Goal: Task Accomplishment & Management: Use online tool/utility

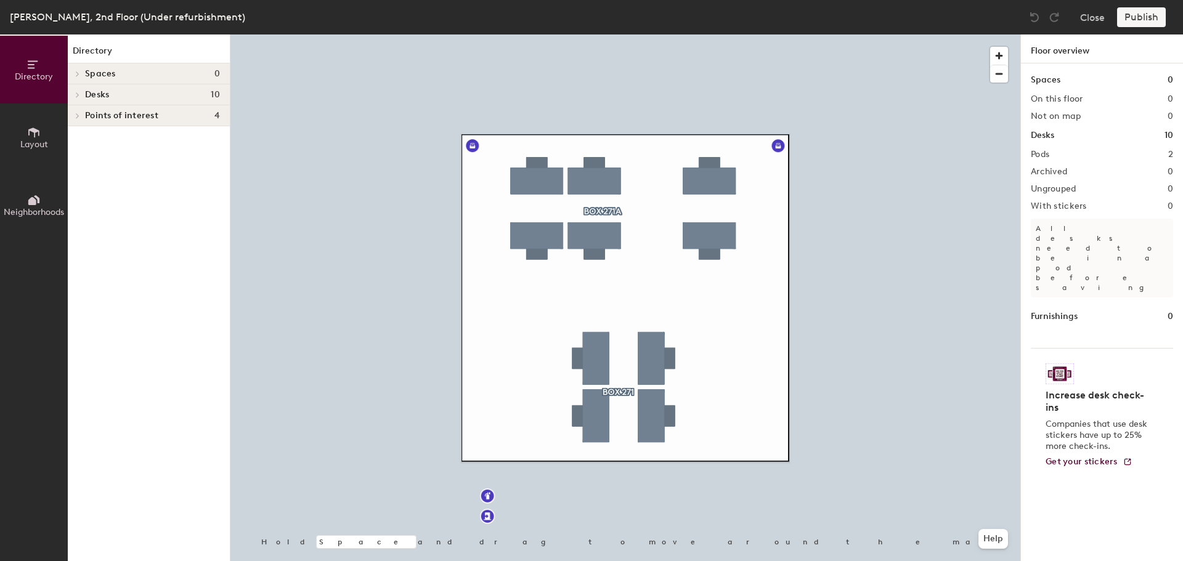
click at [103, 95] on span "Desks" at bounding box center [97, 95] width 24 height 10
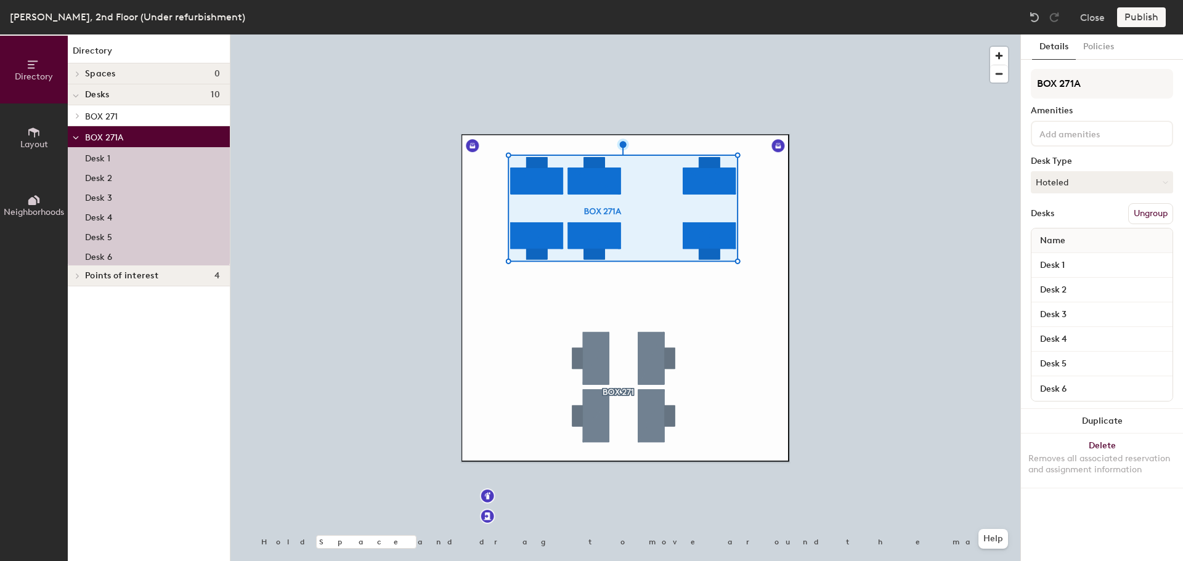
click at [877, 34] on div at bounding box center [625, 34] width 790 height 0
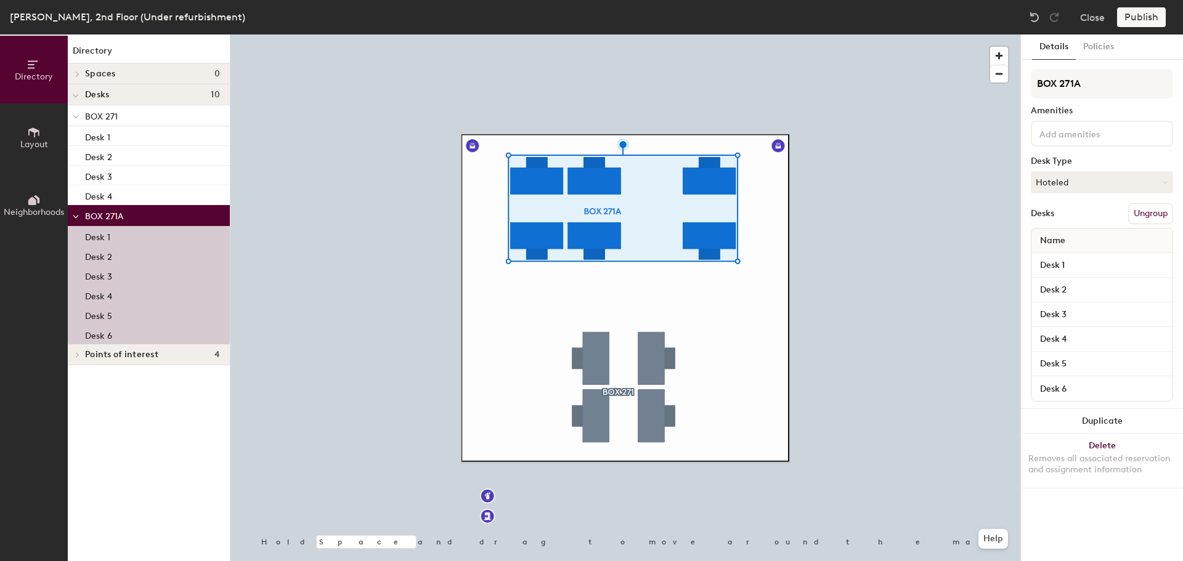
click at [1143, 211] on button "Ungroup" at bounding box center [1150, 213] width 45 height 21
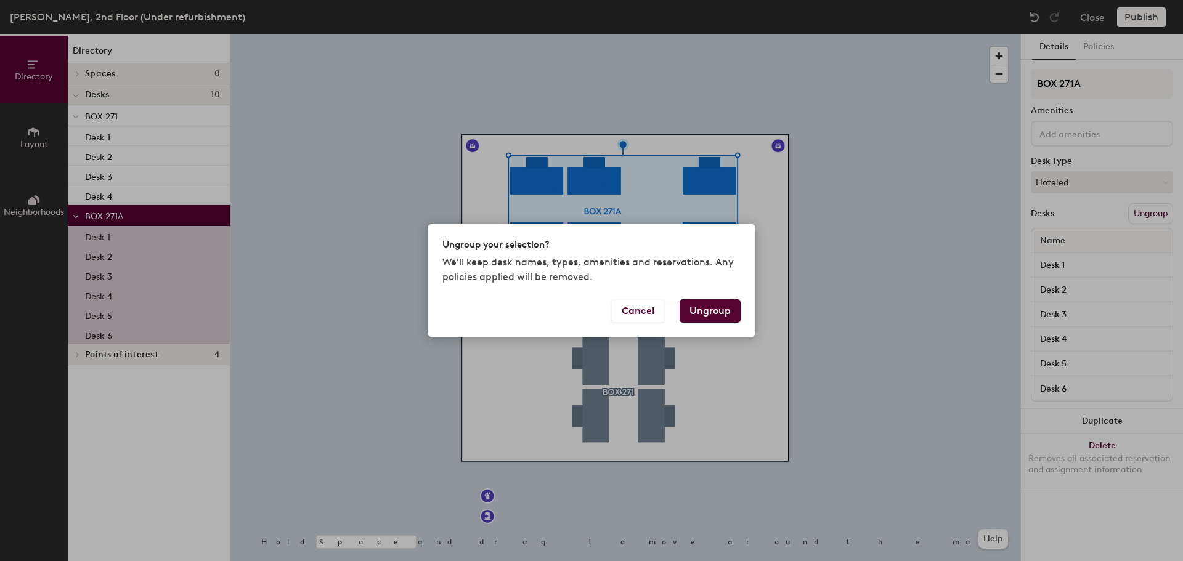
click at [728, 306] on button "Ungroup" at bounding box center [709, 310] width 61 height 23
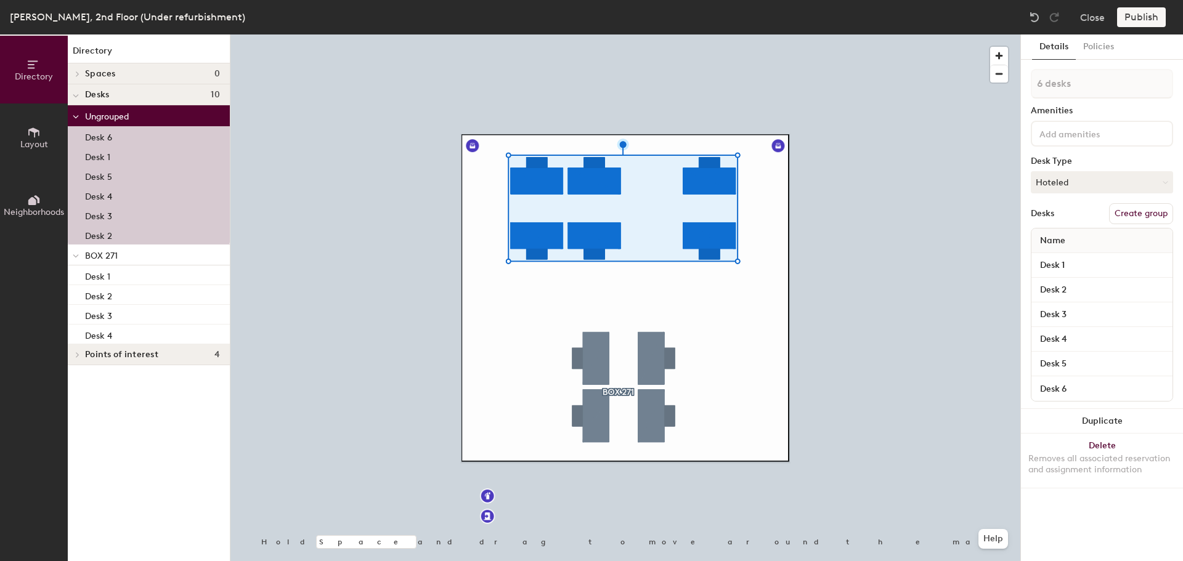
type input "1 desk"
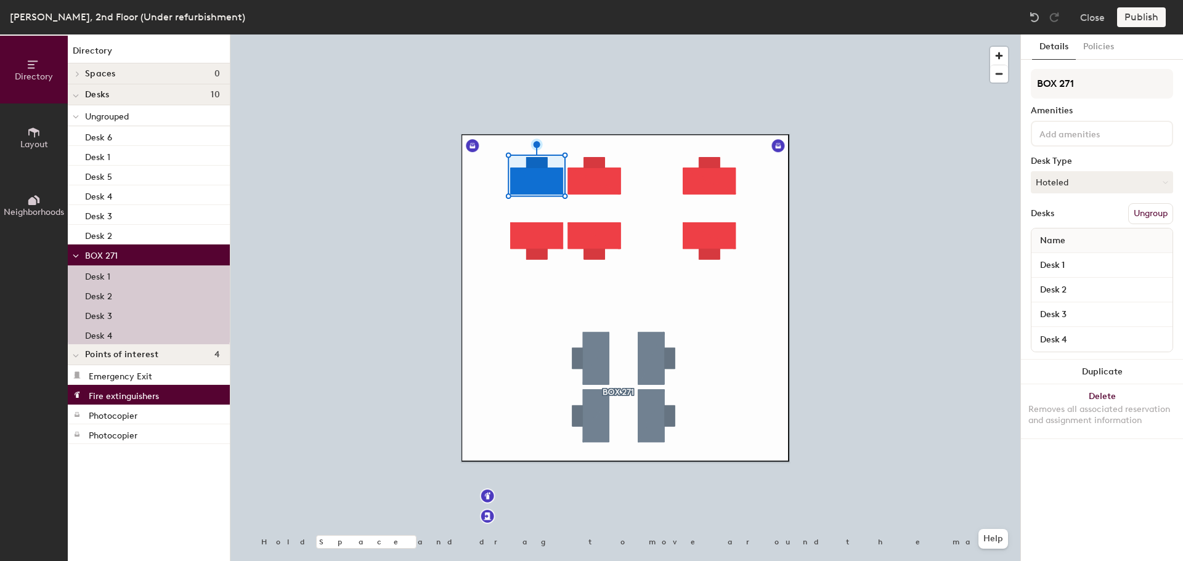
click at [1143, 213] on button "Ungroup" at bounding box center [1150, 213] width 45 height 21
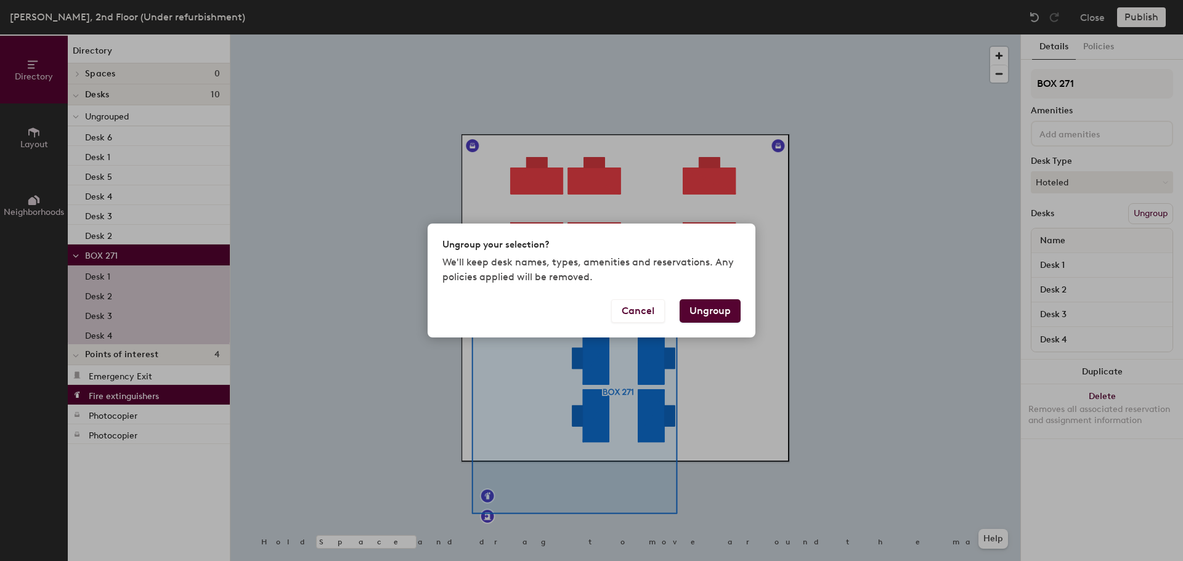
click at [703, 317] on button "Ungroup" at bounding box center [709, 310] width 61 height 23
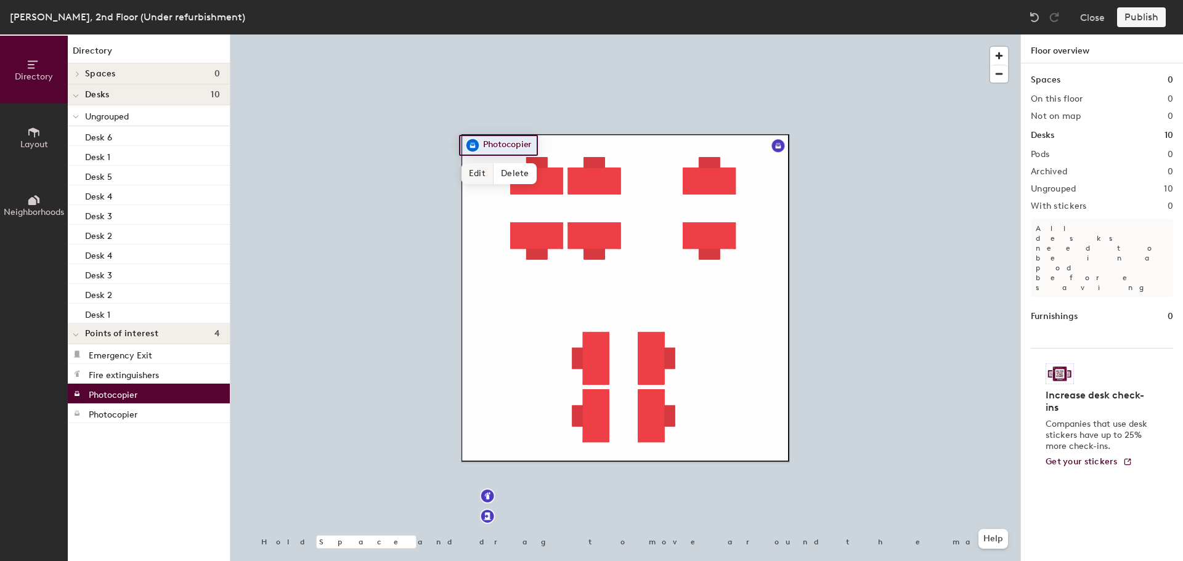
click at [480, 175] on span "Edit" at bounding box center [477, 173] width 32 height 21
click at [513, 174] on span "Delete" at bounding box center [514, 173] width 43 height 21
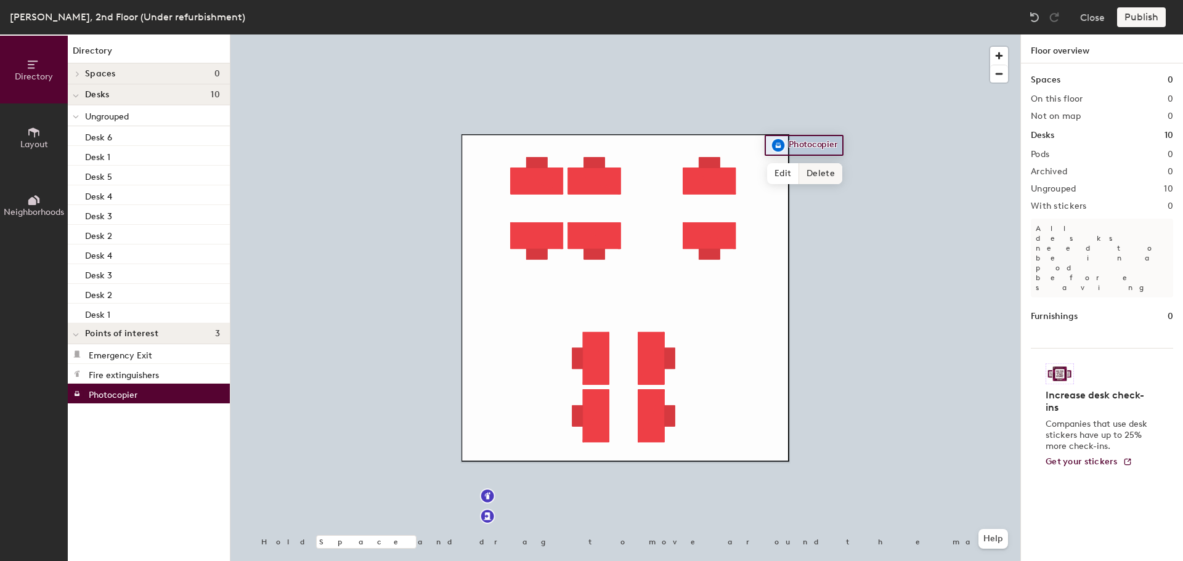
click at [827, 177] on span "Delete" at bounding box center [820, 173] width 43 height 21
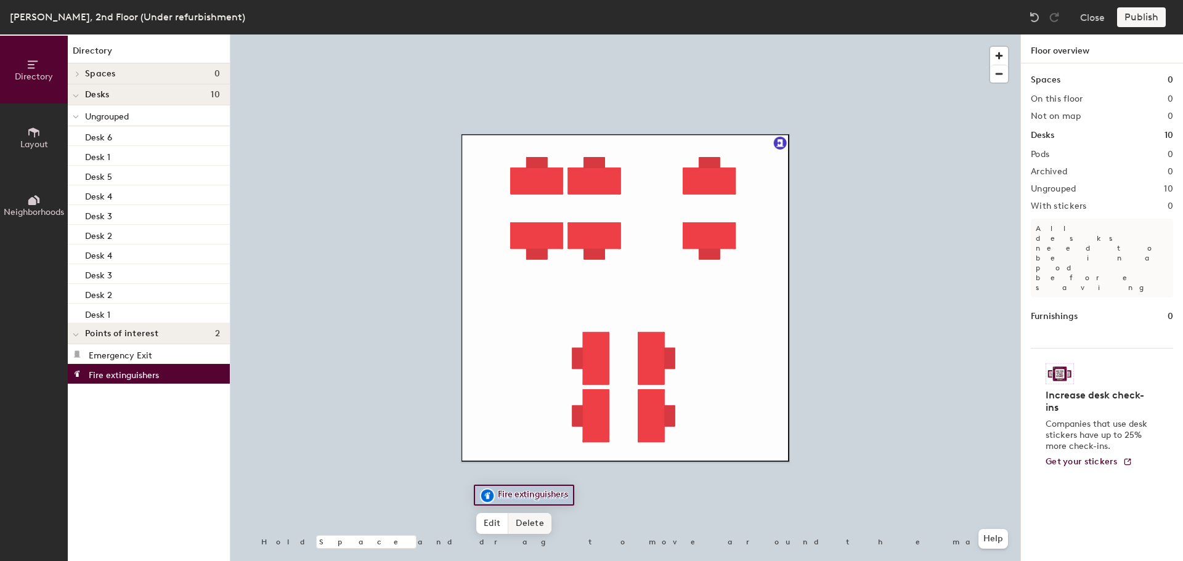
click at [534, 528] on span "Delete" at bounding box center [529, 523] width 43 height 21
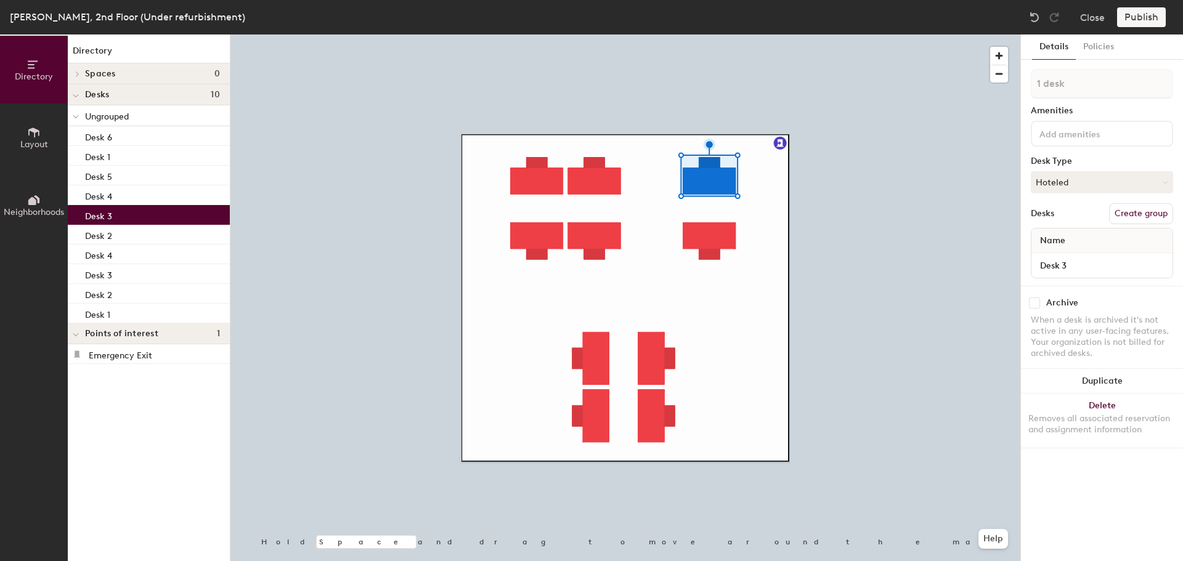
click at [28, 132] on icon at bounding box center [34, 133] width 14 height 14
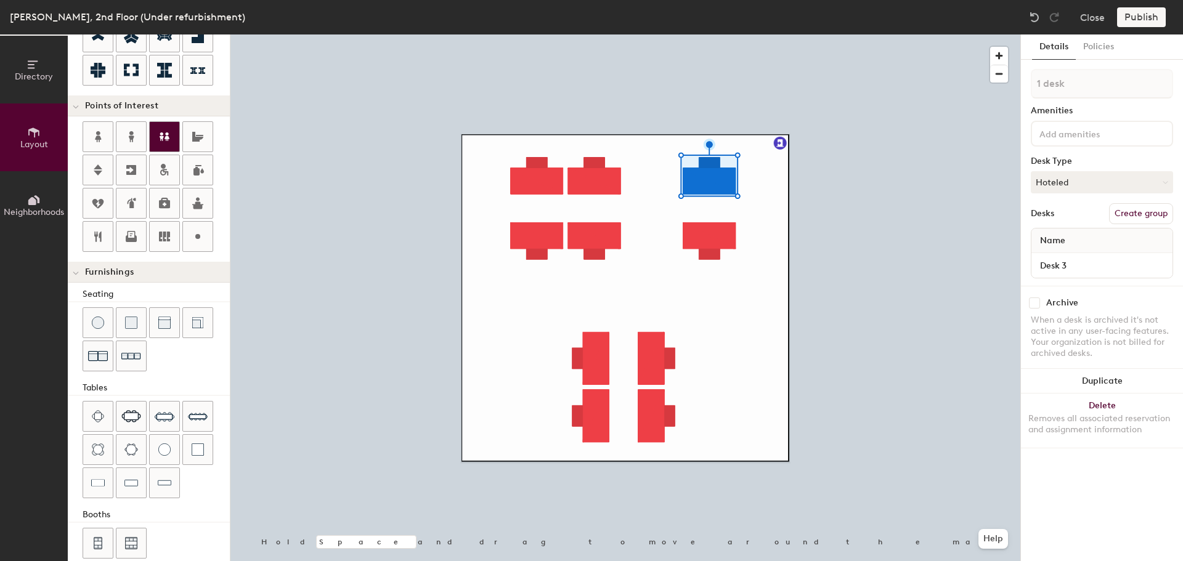
scroll to position [217, 0]
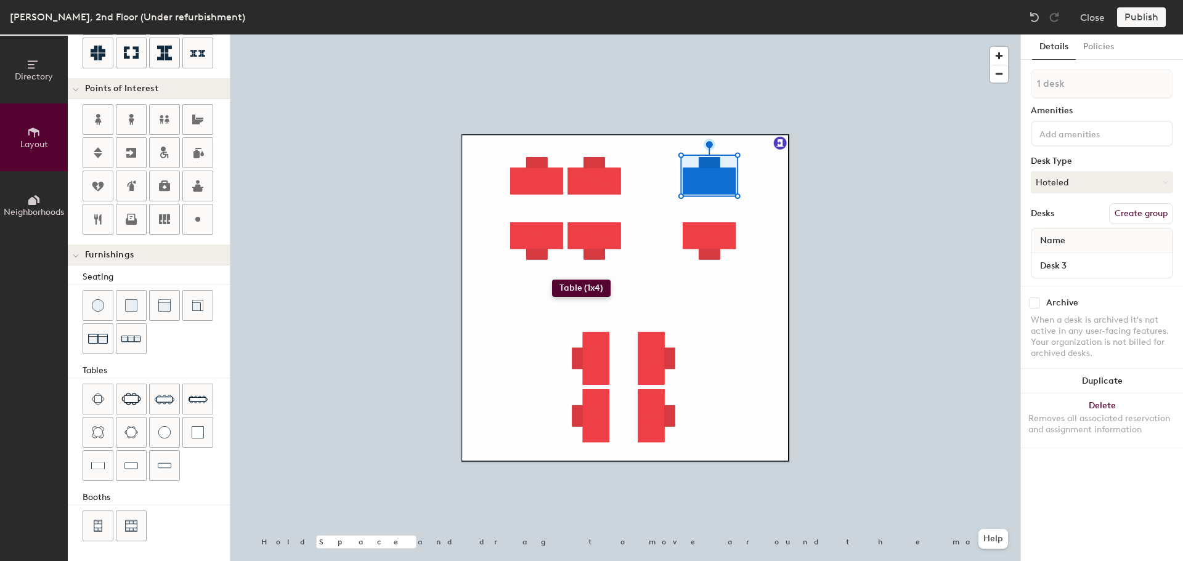
click at [541, 290] on div "Directory Layout Neighborhoods Layout Add space Resize Desks Points of Interest…" at bounding box center [591, 297] width 1183 height 527
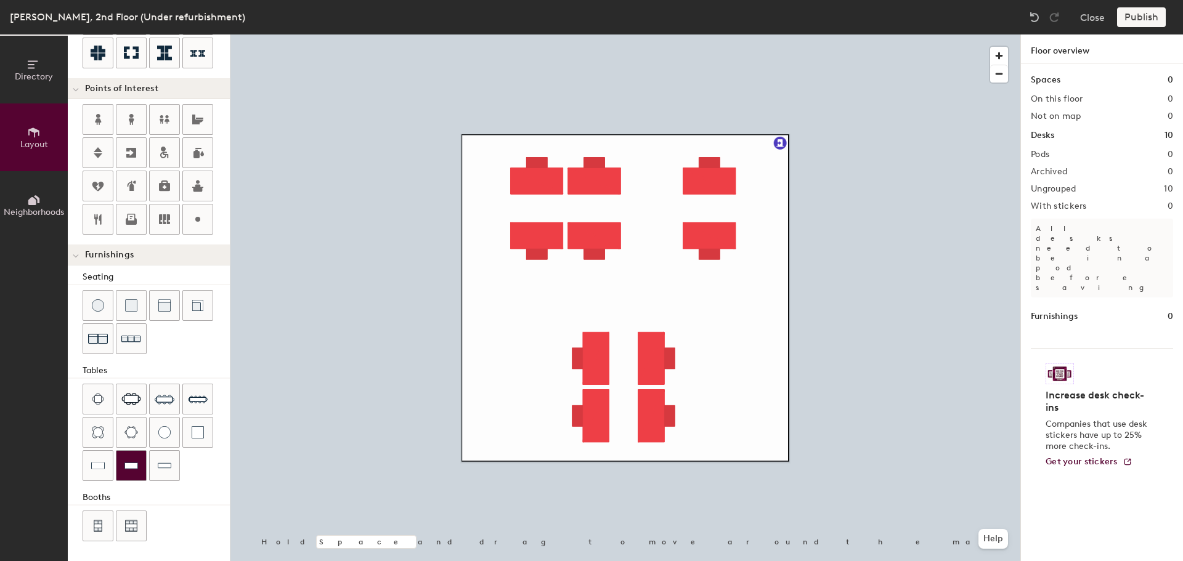
scroll to position [0, 0]
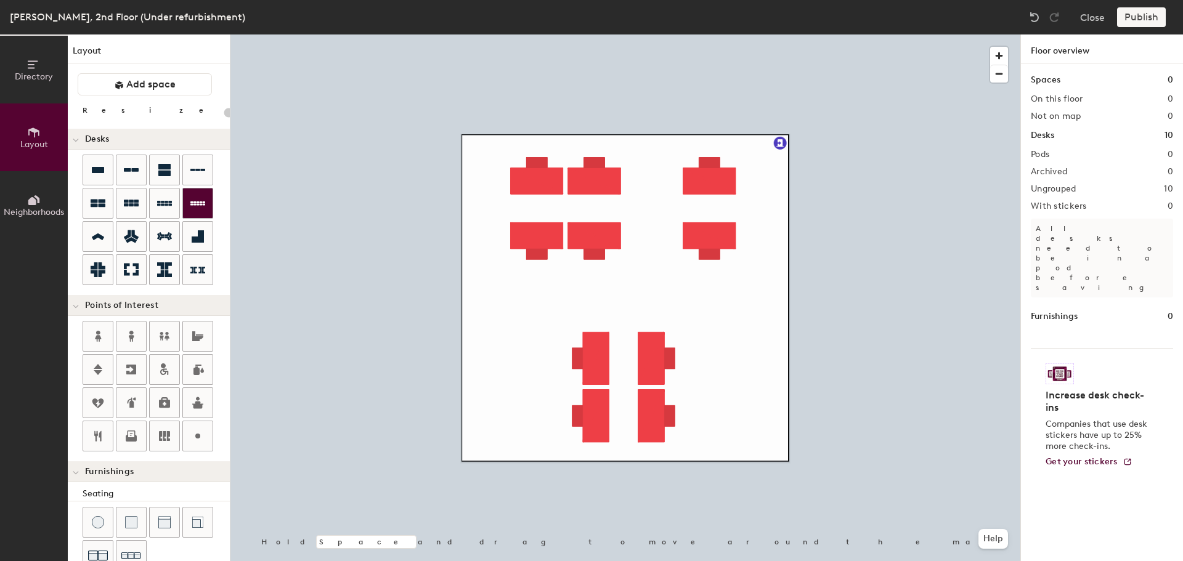
click at [508, 299] on div "Directory Layout Neighborhoods Layout Add space Resize Desks Points of Interest…" at bounding box center [591, 297] width 1183 height 527
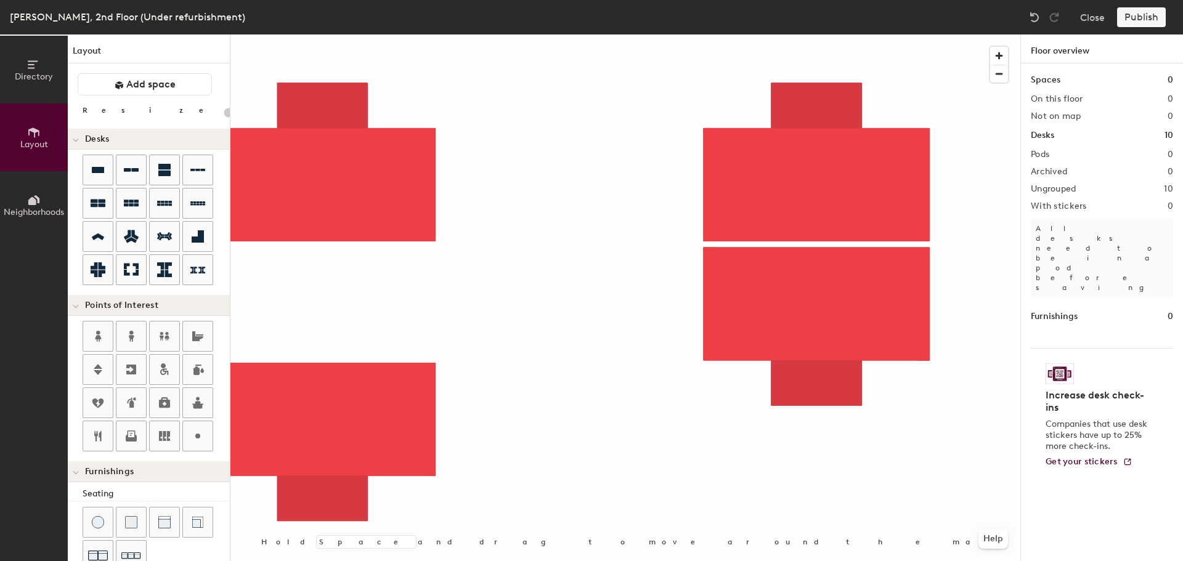
type input "460"
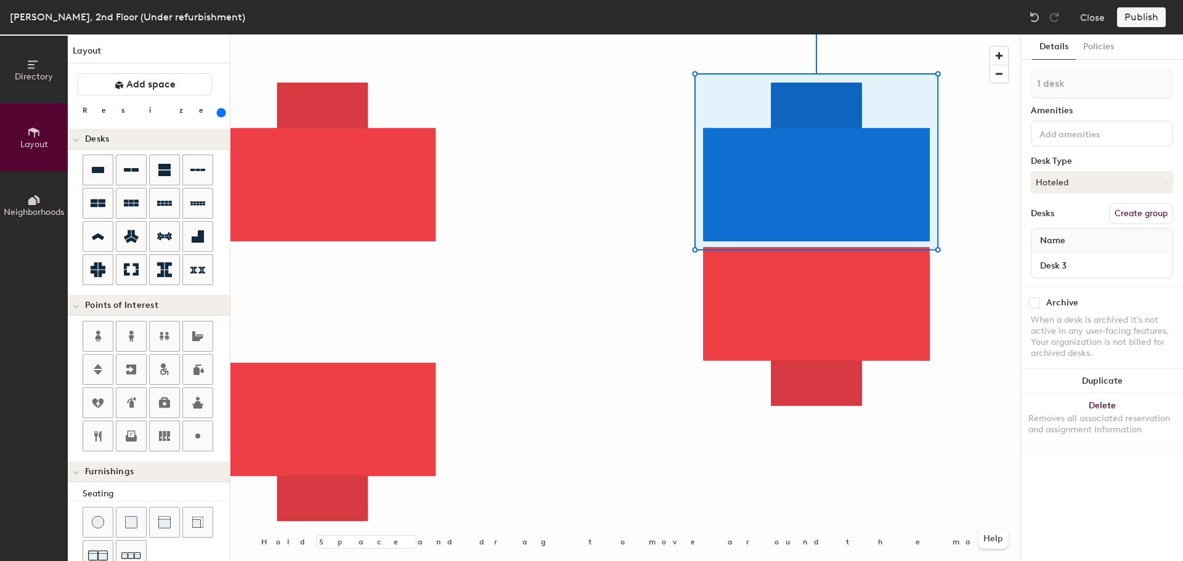
type input "2 desks"
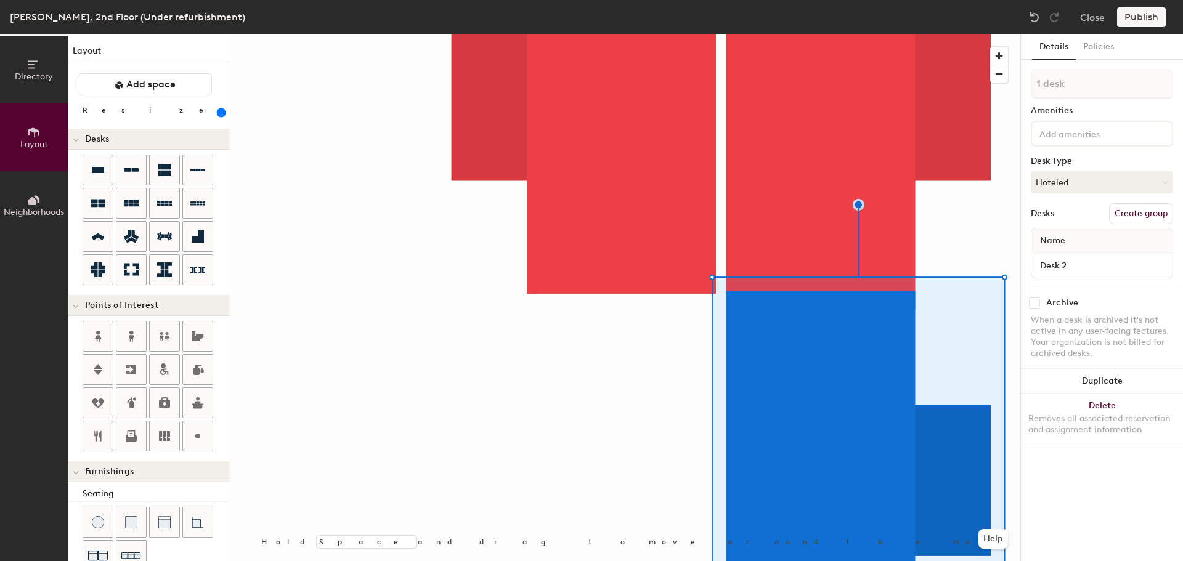
click at [673, 34] on div at bounding box center [625, 34] width 790 height 0
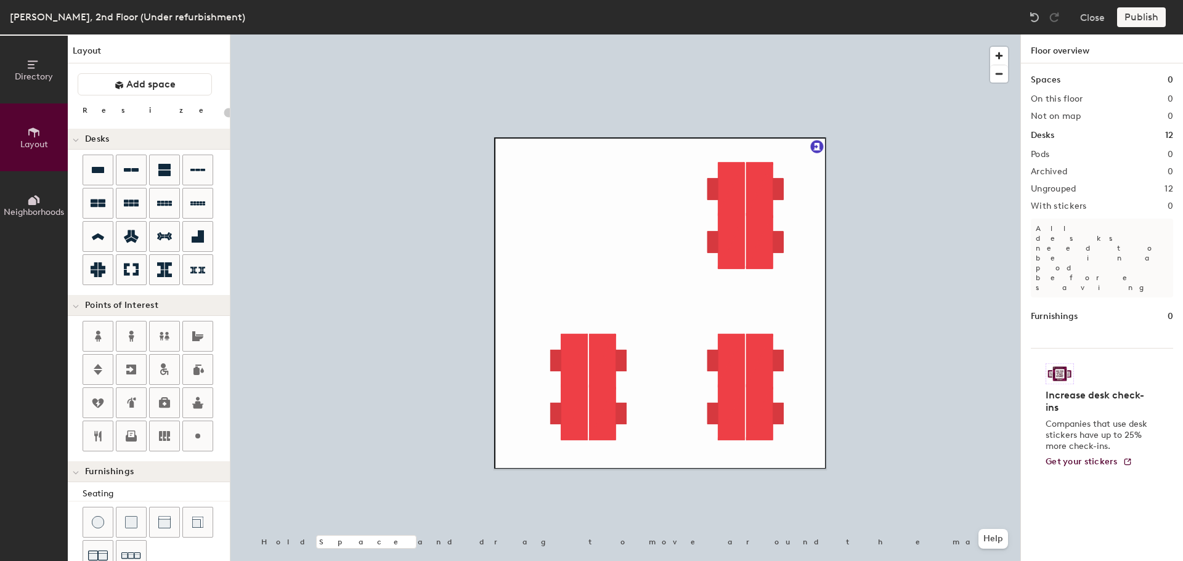
type input "460"
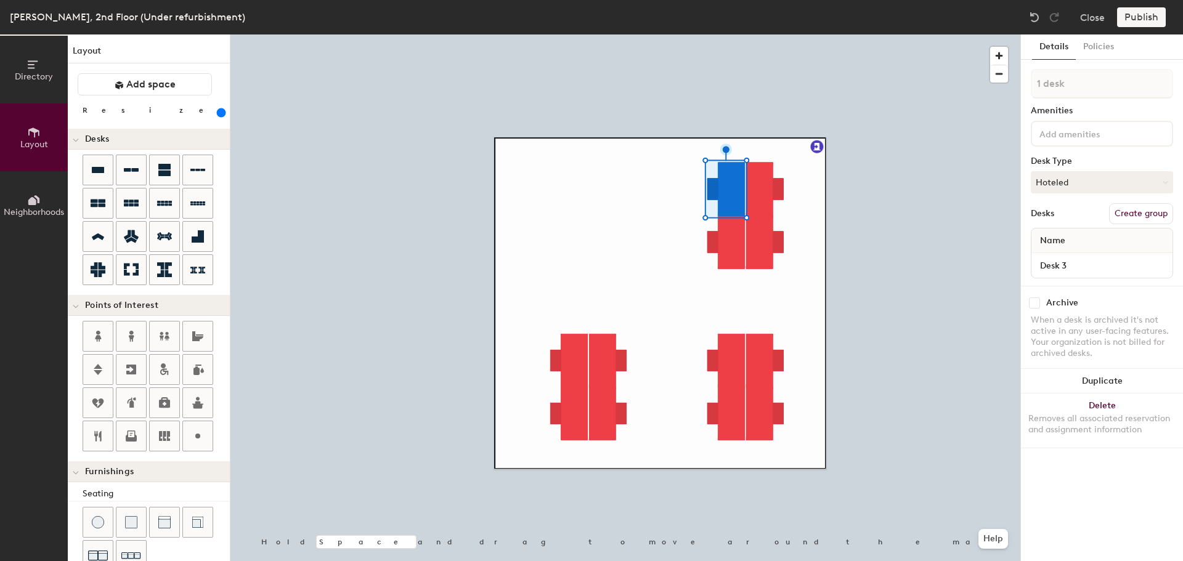
click at [22, 63] on button "Directory" at bounding box center [34, 70] width 68 height 68
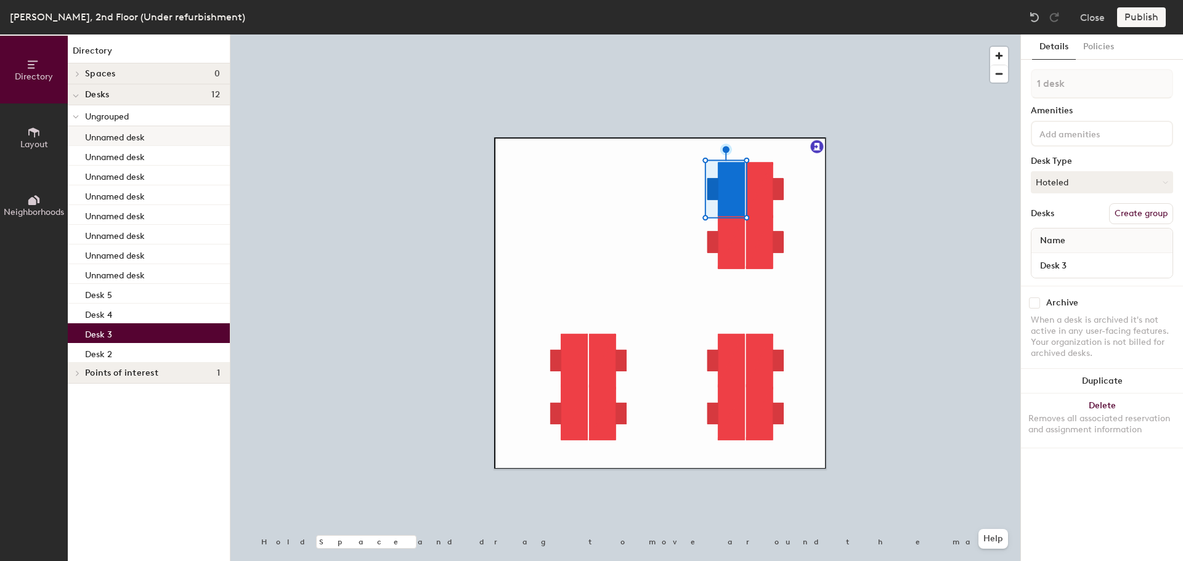
click at [156, 138] on div "Unnamed desk" at bounding box center [149, 136] width 162 height 20
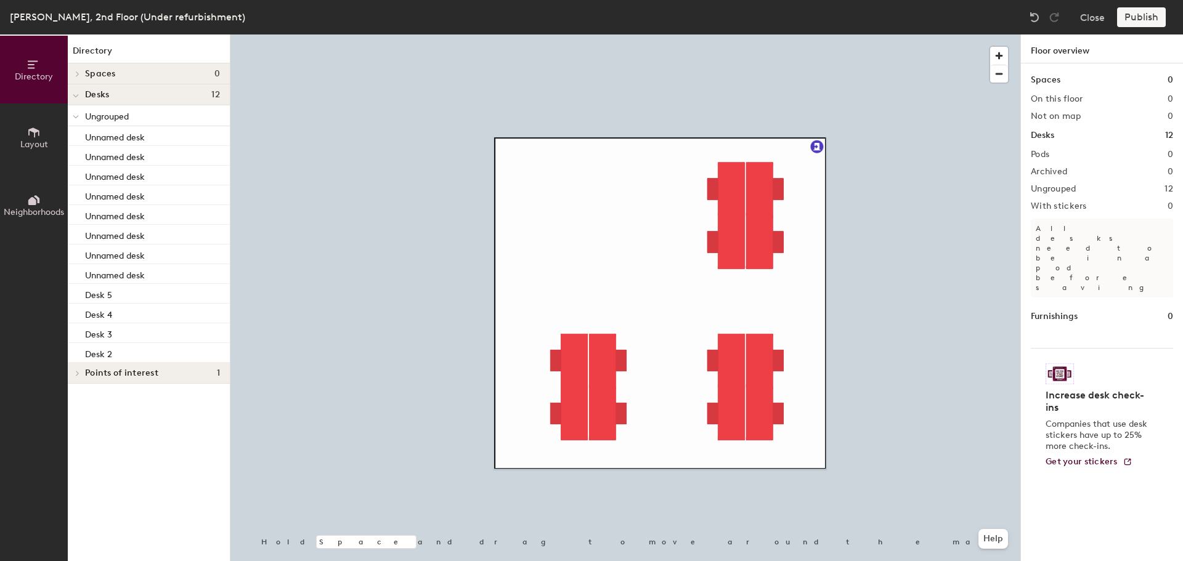
click at [41, 134] on button "Layout" at bounding box center [34, 137] width 68 height 68
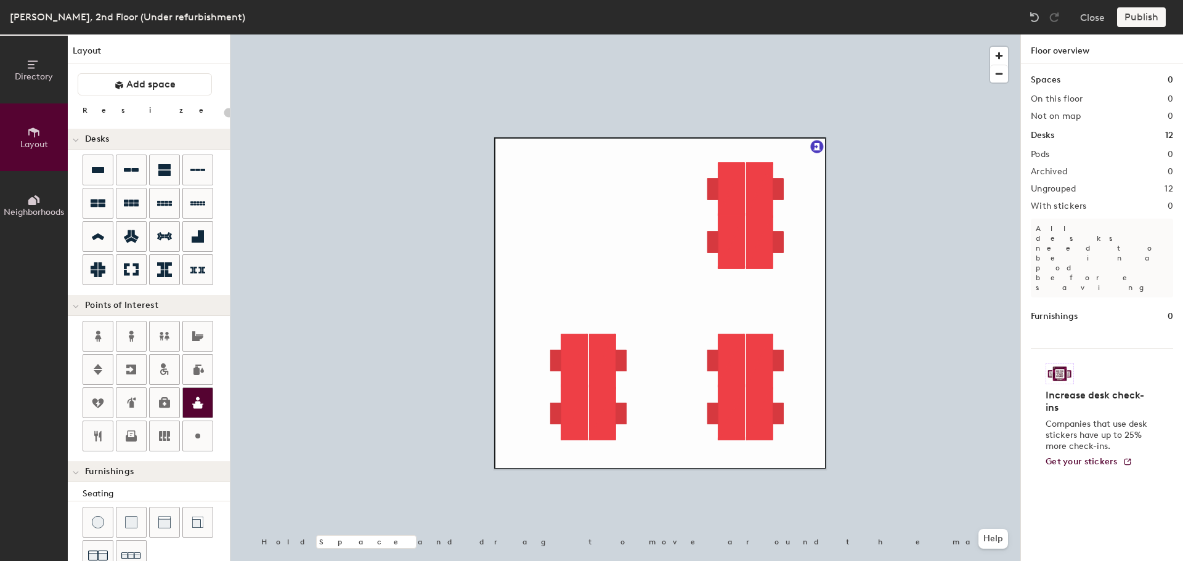
click at [563, 175] on div "Directory Layout Neighborhoods Layout Add space Resize Desks Points of Interest…" at bounding box center [591, 297] width 1183 height 527
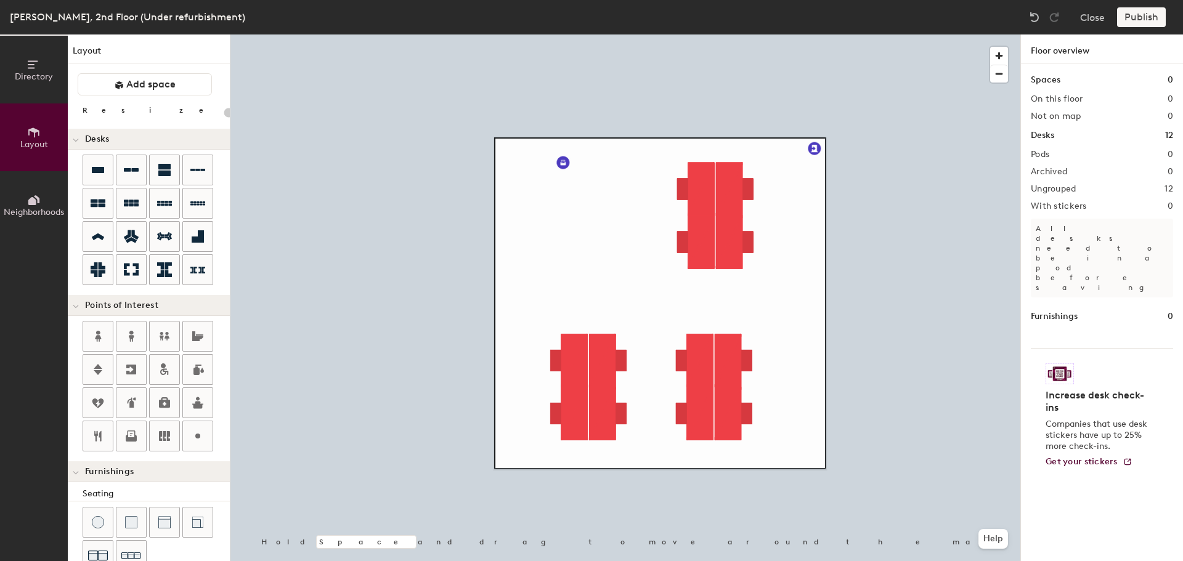
type input "20"
click at [40, 75] on span "Directory" at bounding box center [34, 76] width 38 height 10
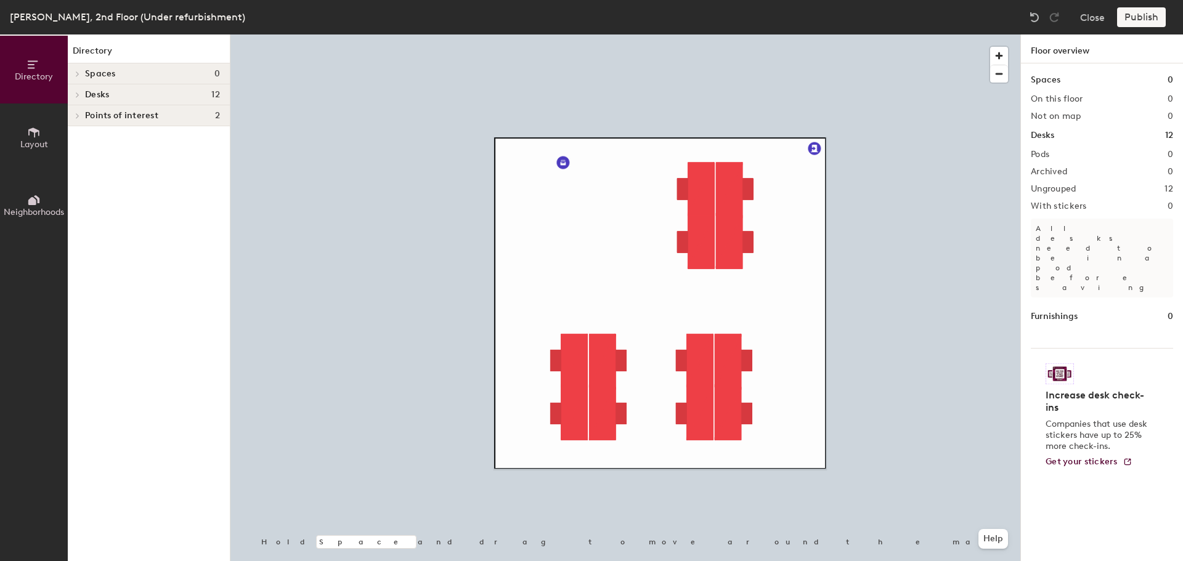
click at [116, 71] on h4 "Spaces 0" at bounding box center [152, 74] width 135 height 10
click at [91, 95] on span "Desks" at bounding box center [97, 95] width 24 height 10
click at [103, 138] on span "Points of interest" at bounding box center [121, 137] width 73 height 10
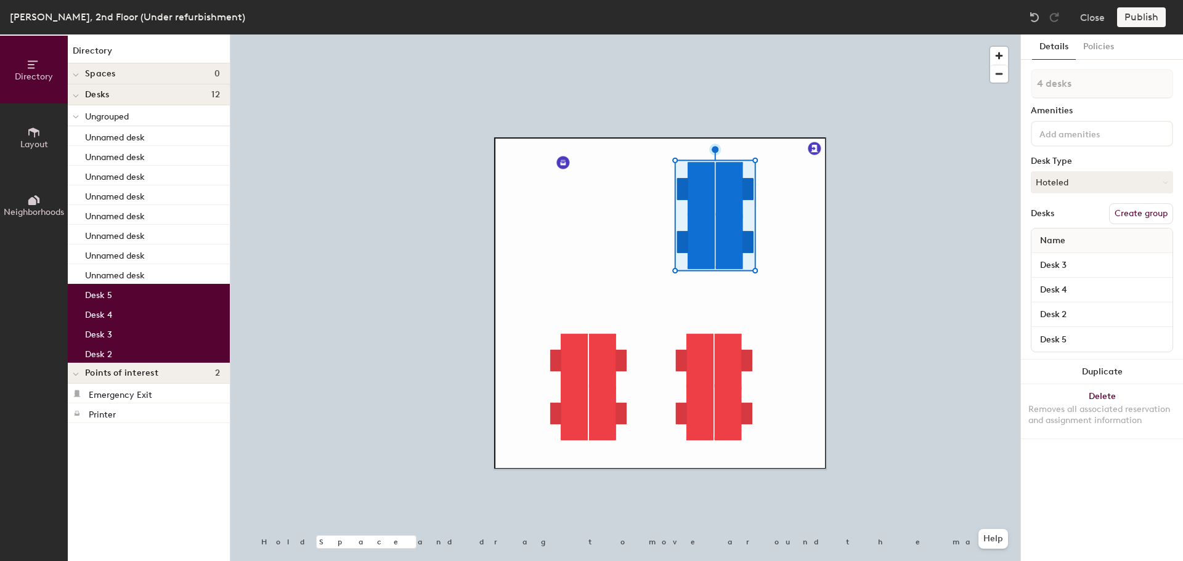
click at [1151, 211] on button "Create group" at bounding box center [1141, 213] width 64 height 21
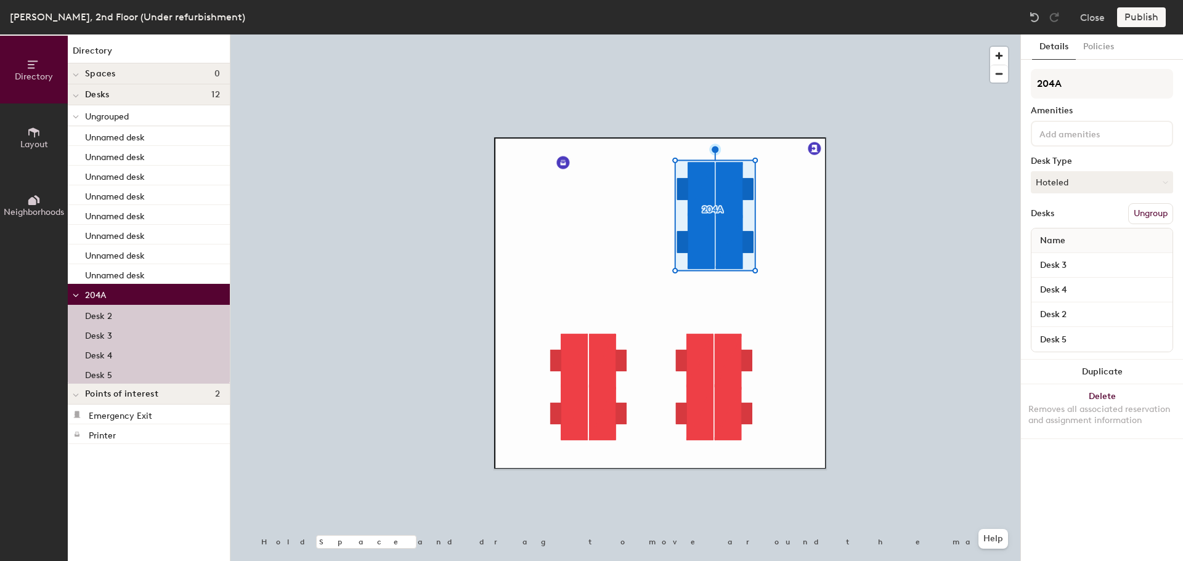
type input "204A"
click at [937, 34] on div at bounding box center [625, 34] width 790 height 0
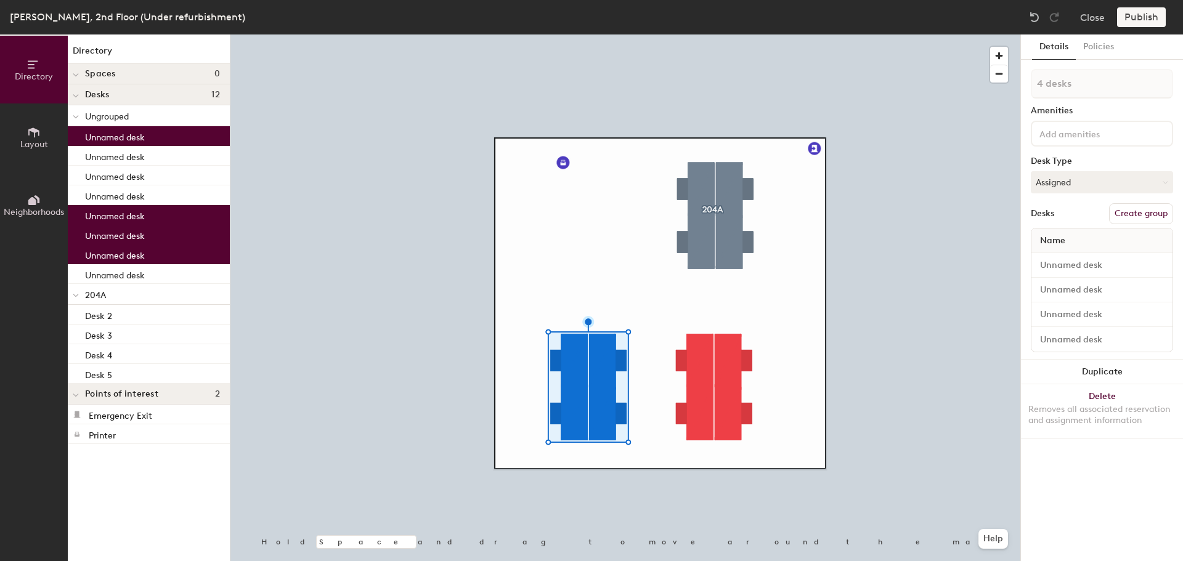
click at [1143, 214] on button "Create group" at bounding box center [1141, 213] width 64 height 21
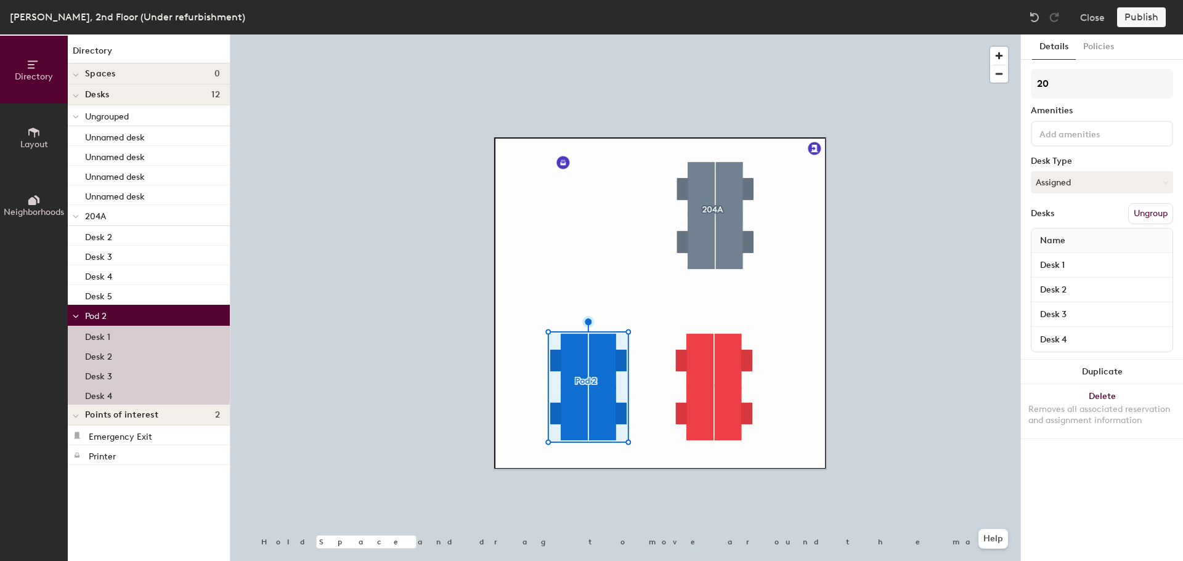
type input "203"
click at [900, 34] on div at bounding box center [625, 34] width 790 height 0
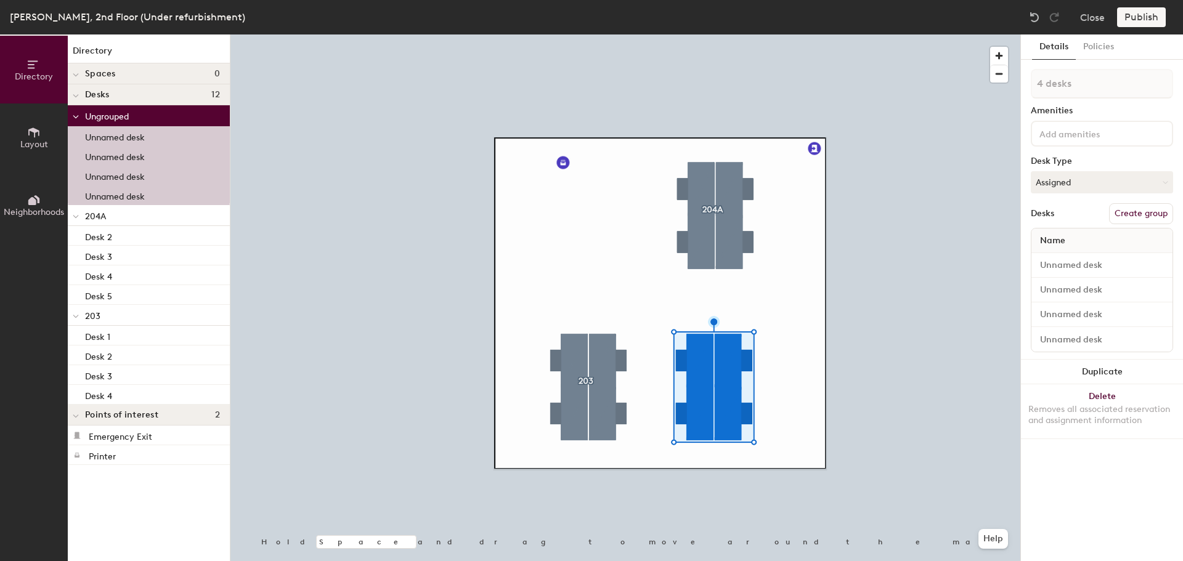
click at [1128, 209] on button "Create group" at bounding box center [1141, 213] width 64 height 21
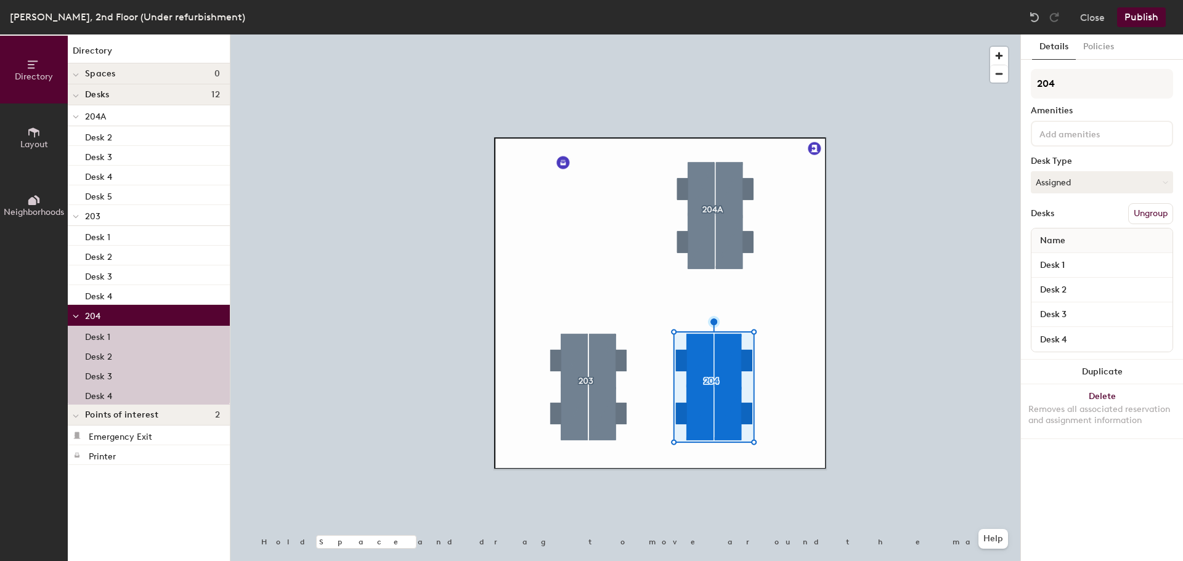
type input "204"
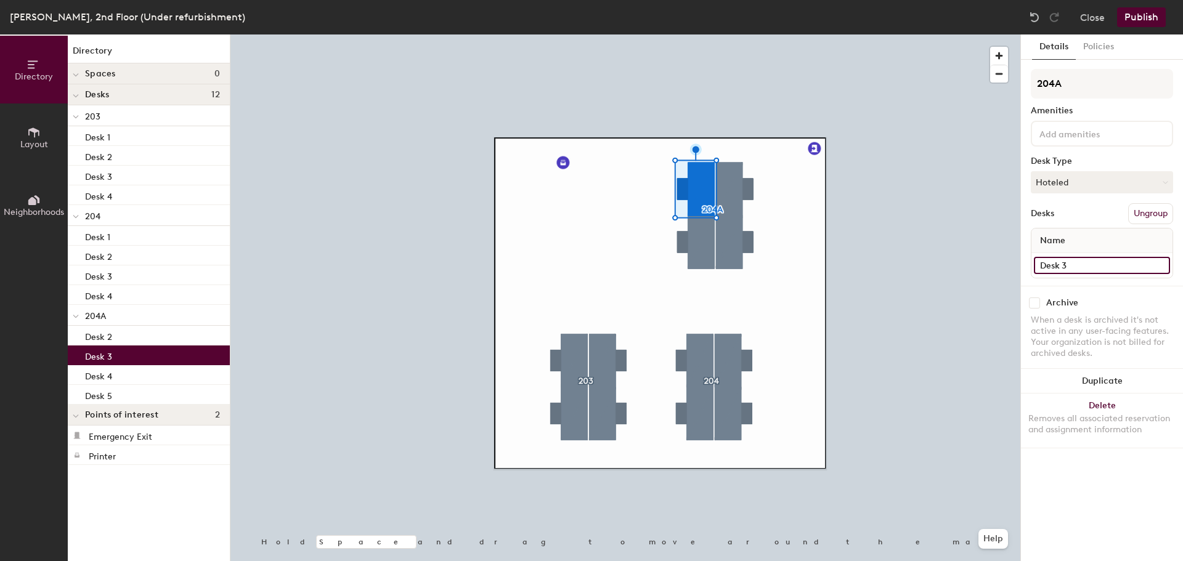
click at [1159, 262] on input "Desk 3" at bounding box center [1102, 265] width 136 height 17
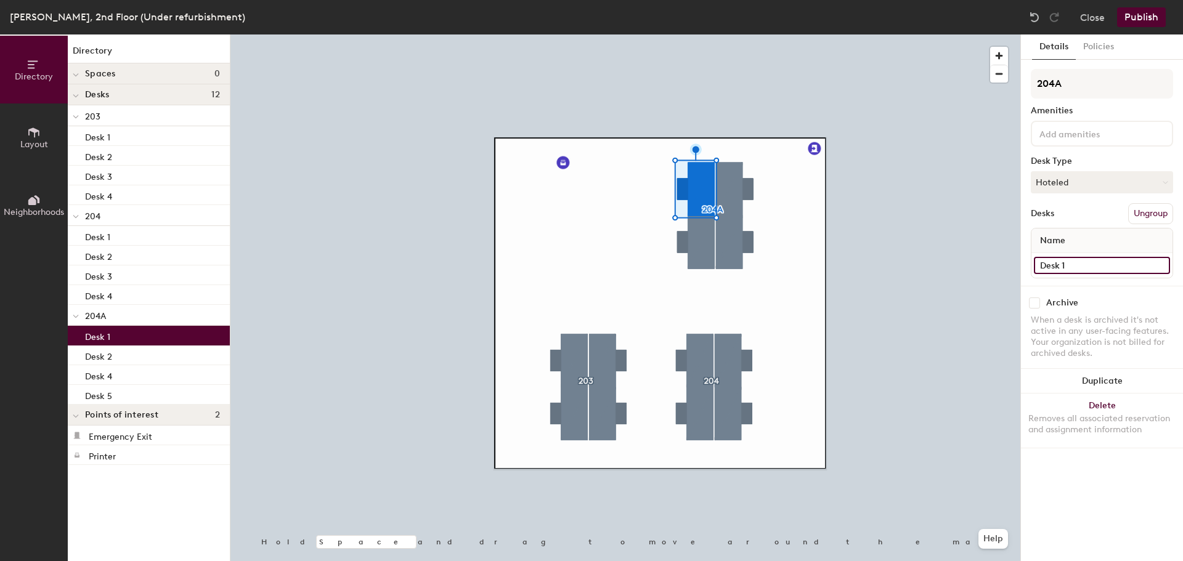
type input "Desk 1"
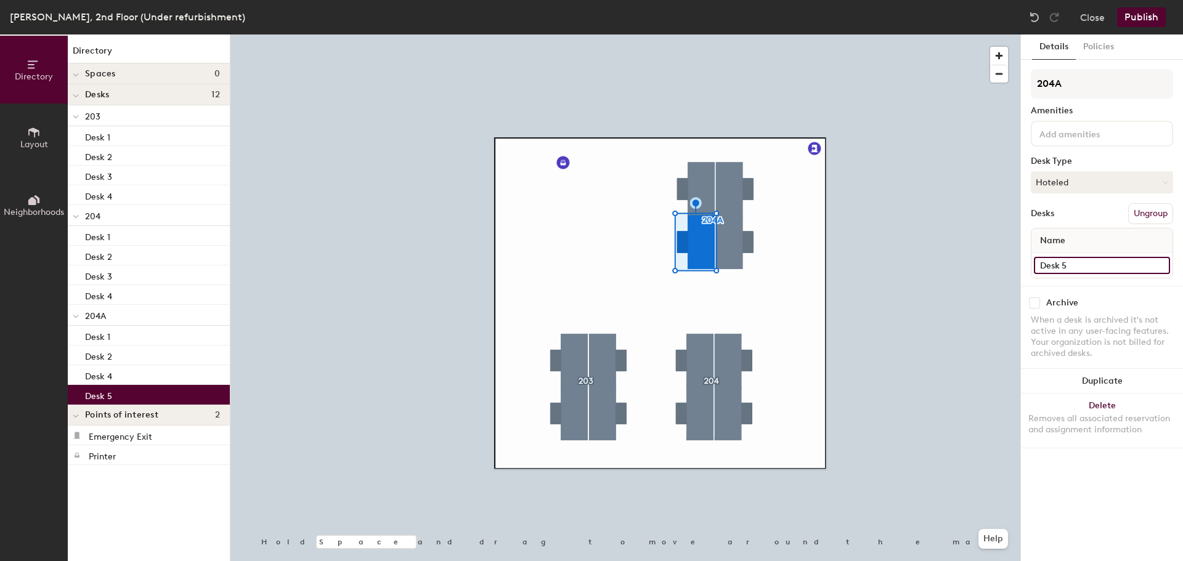
click at [1080, 257] on input "Desk 5" at bounding box center [1102, 265] width 136 height 17
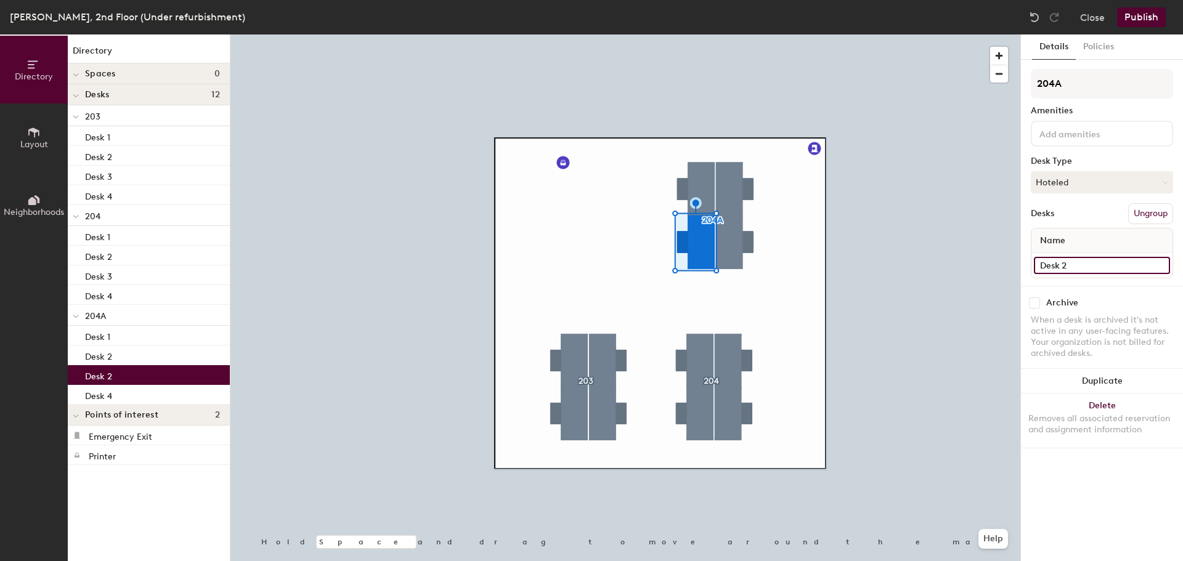
type input "Desk 2"
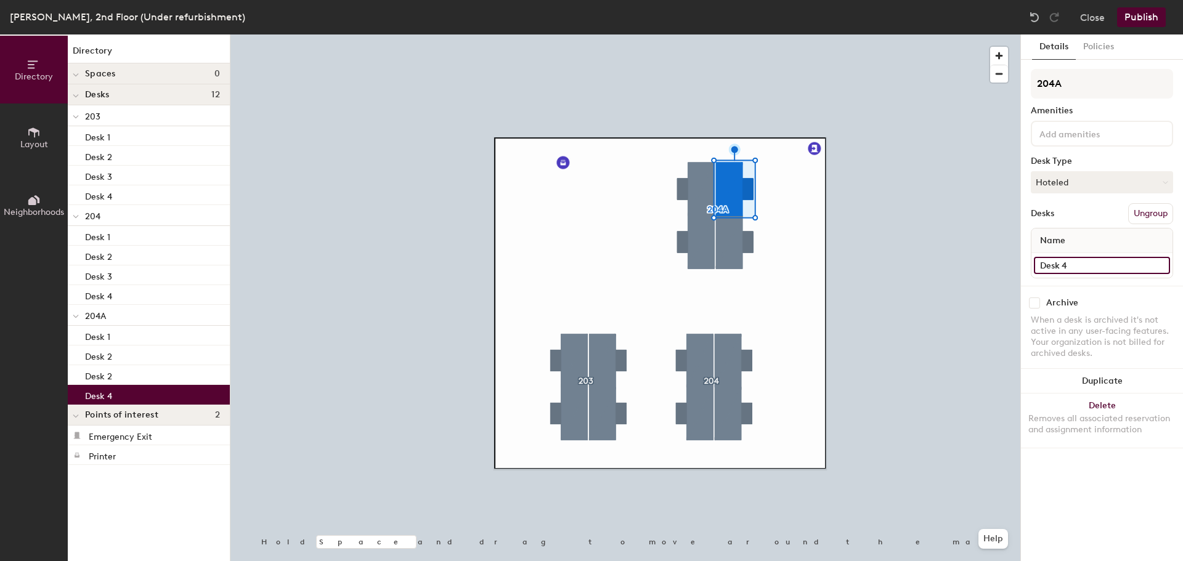
click at [1092, 267] on input "Desk 4" at bounding box center [1102, 265] width 136 height 17
type input "Desk 3"
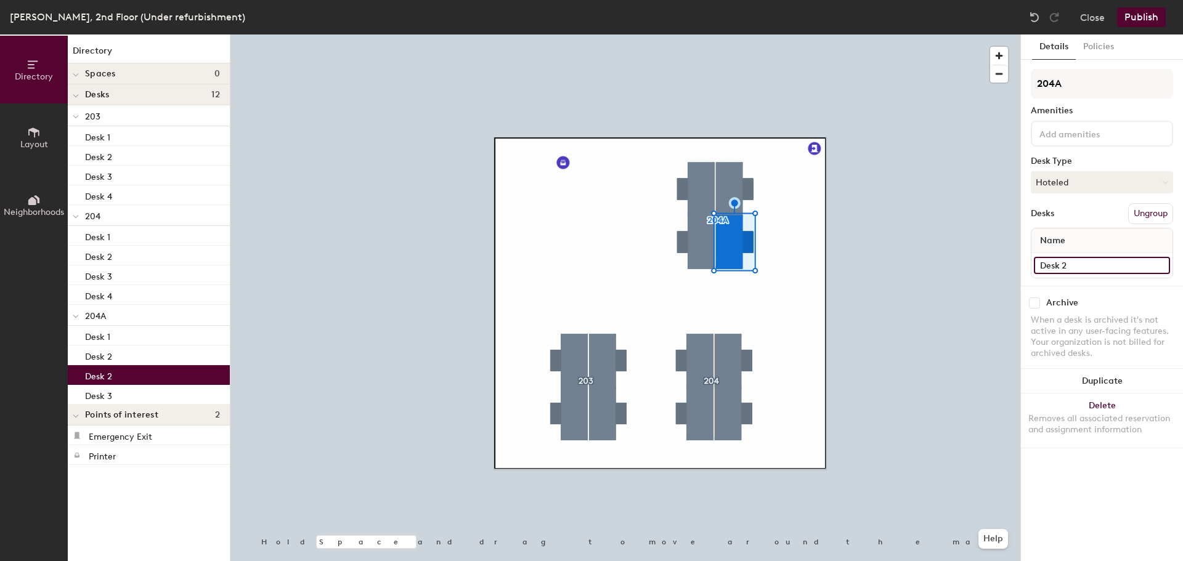
click at [1058, 258] on input "Desk 2" at bounding box center [1102, 265] width 136 height 17
click at [1088, 263] on input "Desk 2" at bounding box center [1102, 265] width 136 height 17
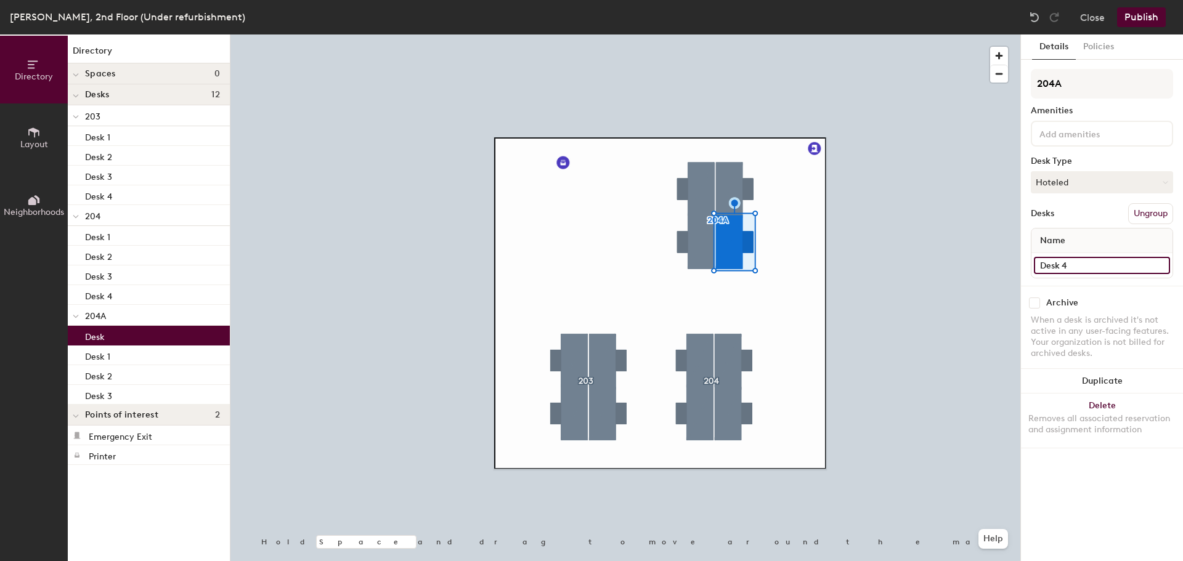
type input "Desk 4"
click at [1116, 269] on input "Desk 1" at bounding box center [1102, 265] width 136 height 17
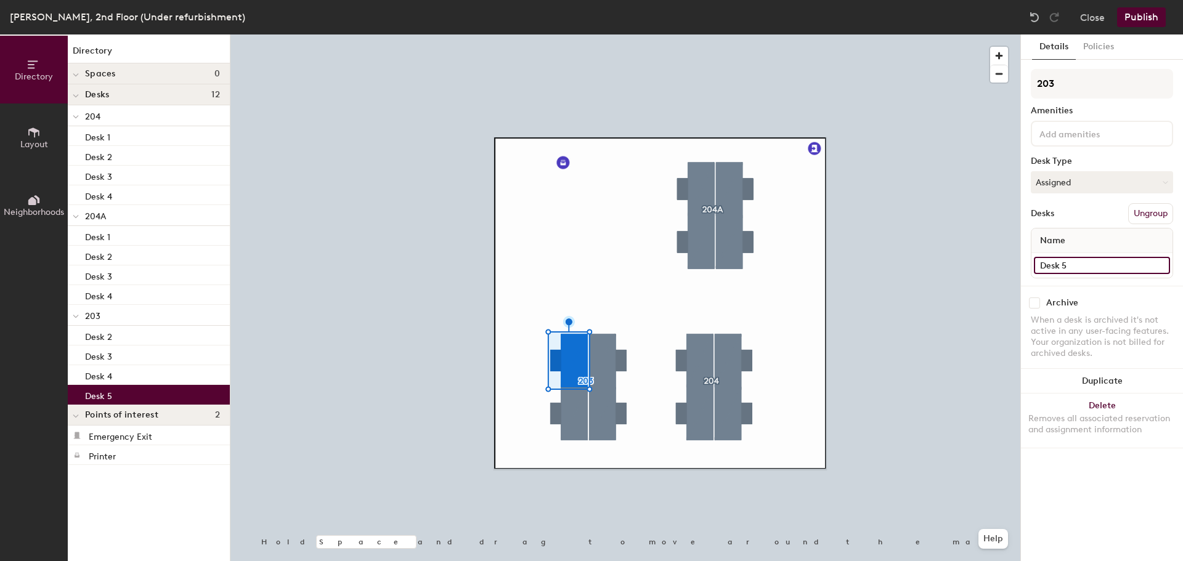
type input "Desk 5"
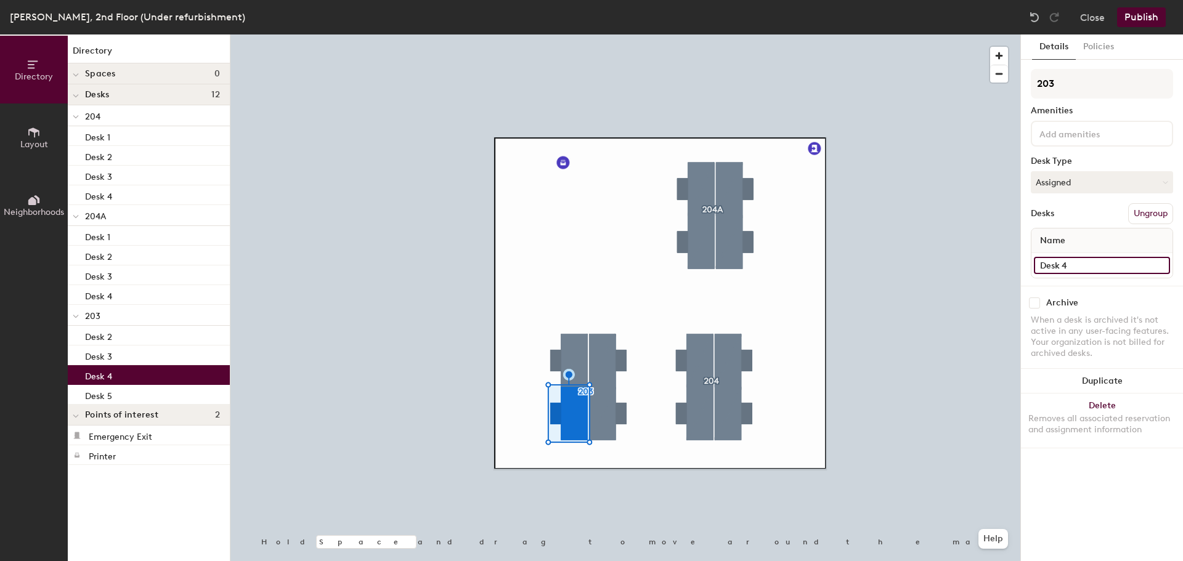
click at [1105, 265] on input "Desk 4" at bounding box center [1102, 265] width 136 height 17
click at [1097, 265] on input "Desk 4" at bounding box center [1102, 265] width 136 height 17
type input "Desk 6"
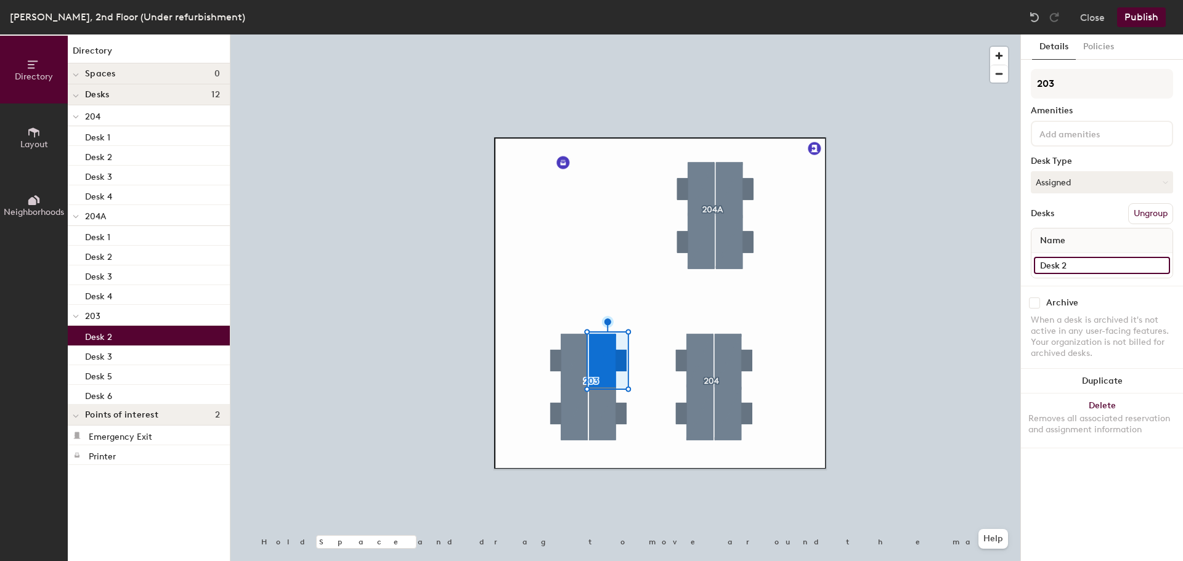
click at [1079, 261] on input "Desk 2" at bounding box center [1102, 265] width 136 height 17
click at [1087, 274] on input "Desk 2" at bounding box center [1102, 265] width 136 height 17
click at [1089, 267] on input "Desk 2" at bounding box center [1102, 265] width 136 height 17
type input "Desk 7"
click at [1108, 268] on input "Desk 3" at bounding box center [1102, 265] width 136 height 17
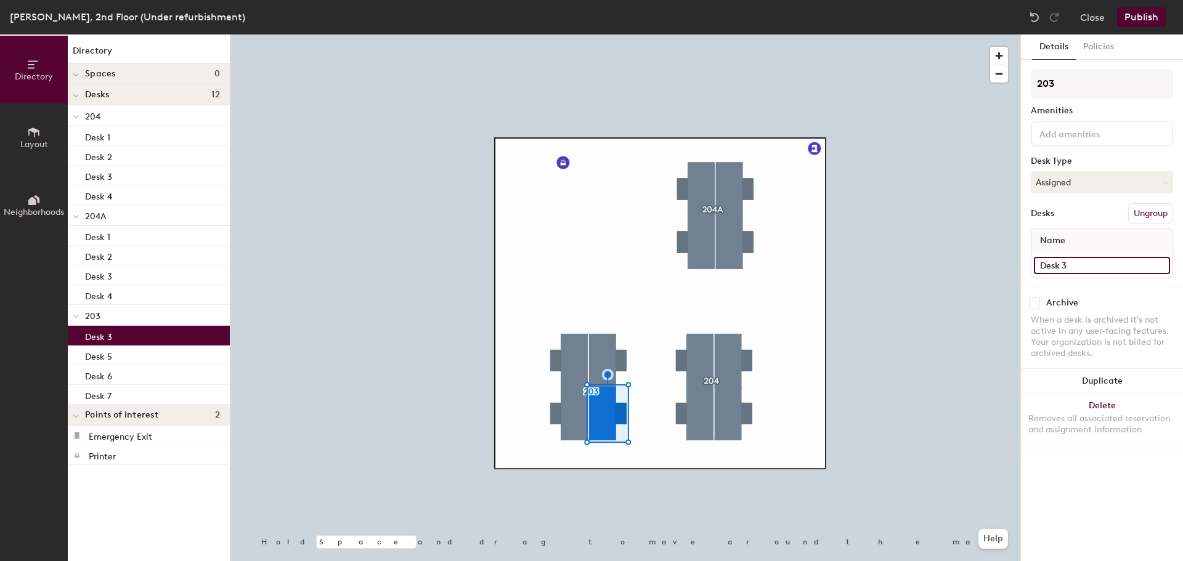
click at [1093, 270] on input "Desk 3" at bounding box center [1102, 265] width 136 height 17
type input "Desk 8"
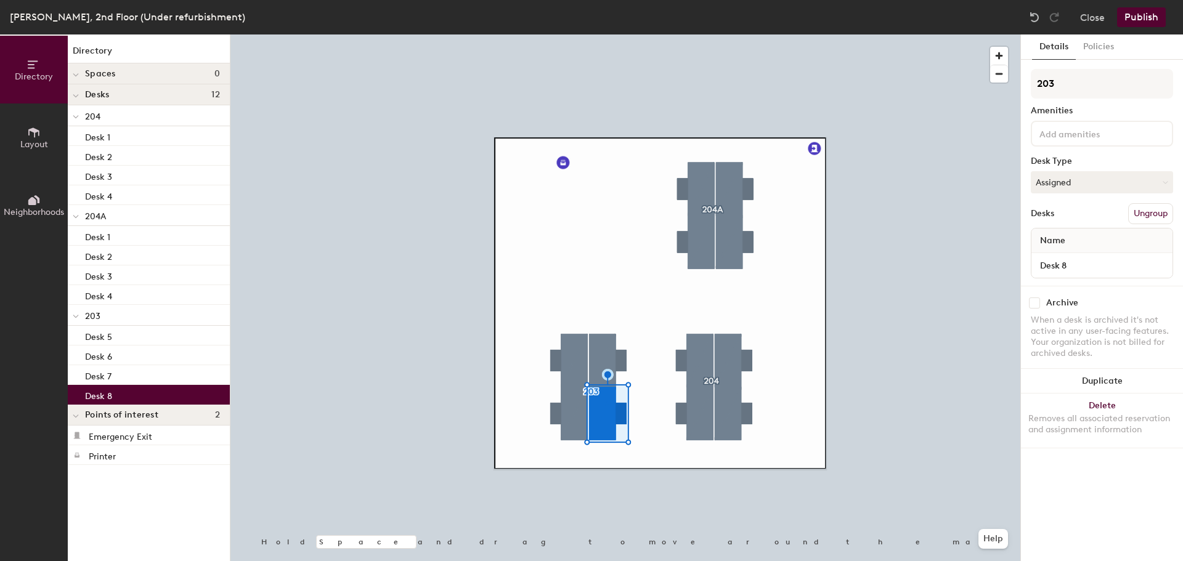
click at [806, 34] on div at bounding box center [625, 34] width 790 height 0
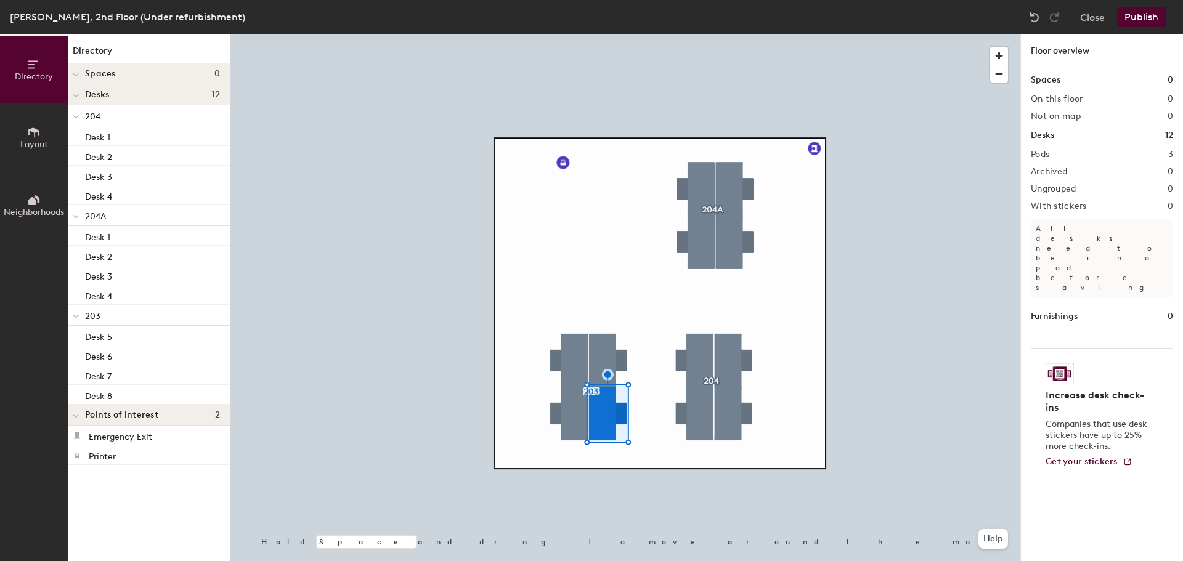
click at [694, 34] on div at bounding box center [625, 34] width 790 height 0
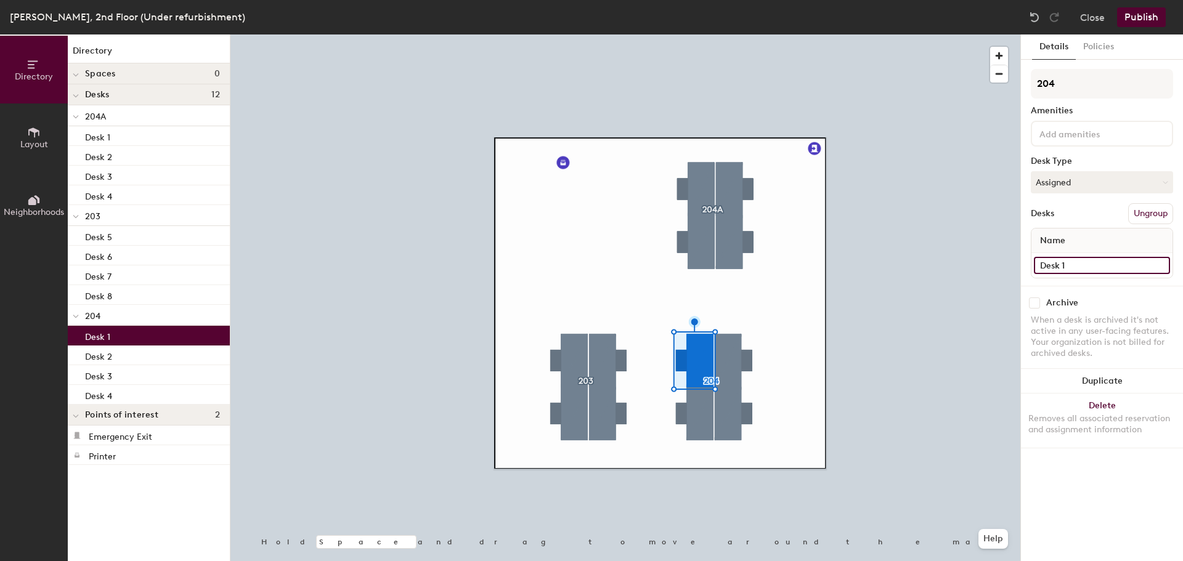
click at [1077, 265] on input "Desk 1" at bounding box center [1102, 265] width 136 height 17
click at [1092, 265] on input "Desk 1" at bounding box center [1102, 265] width 136 height 17
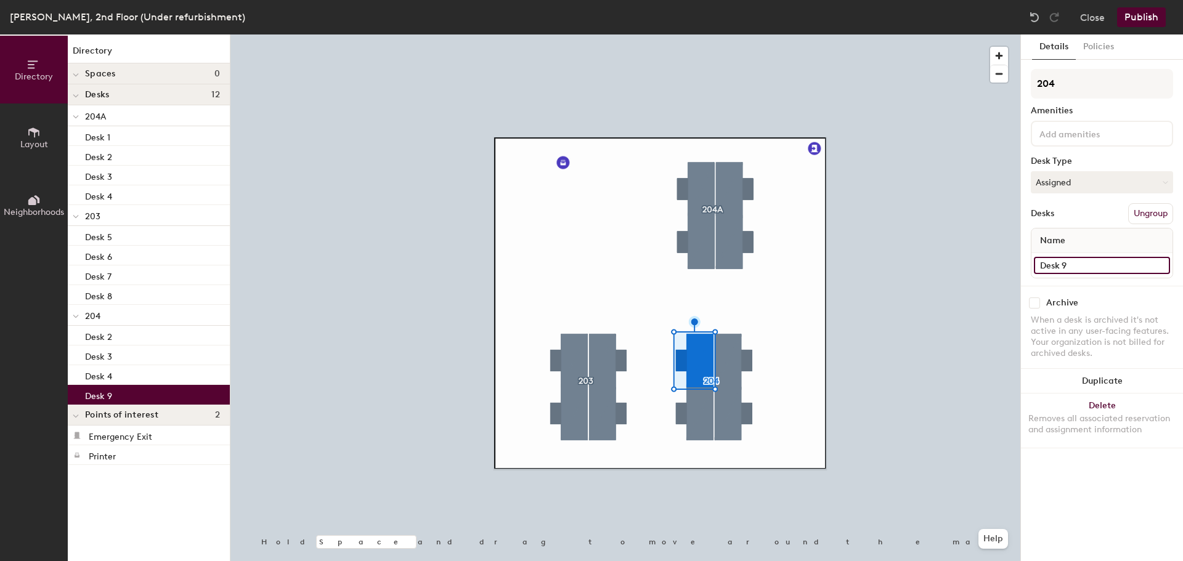
type input "Desk 9"
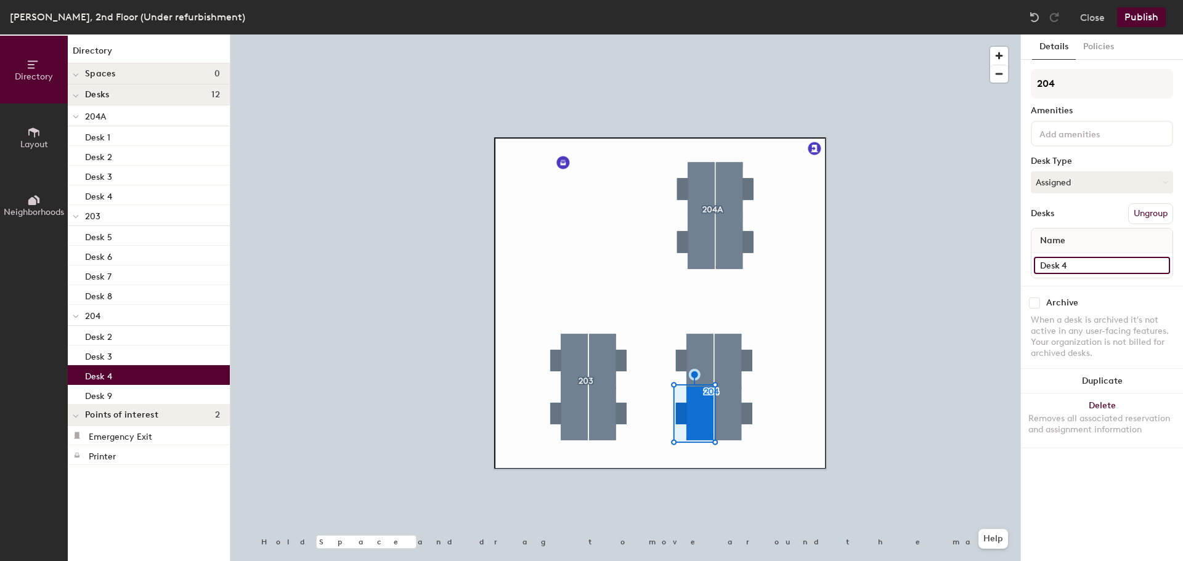
click at [1072, 269] on input "Desk 4" at bounding box center [1102, 265] width 136 height 17
click at [1088, 265] on input "Desk 4" at bounding box center [1102, 265] width 136 height 17
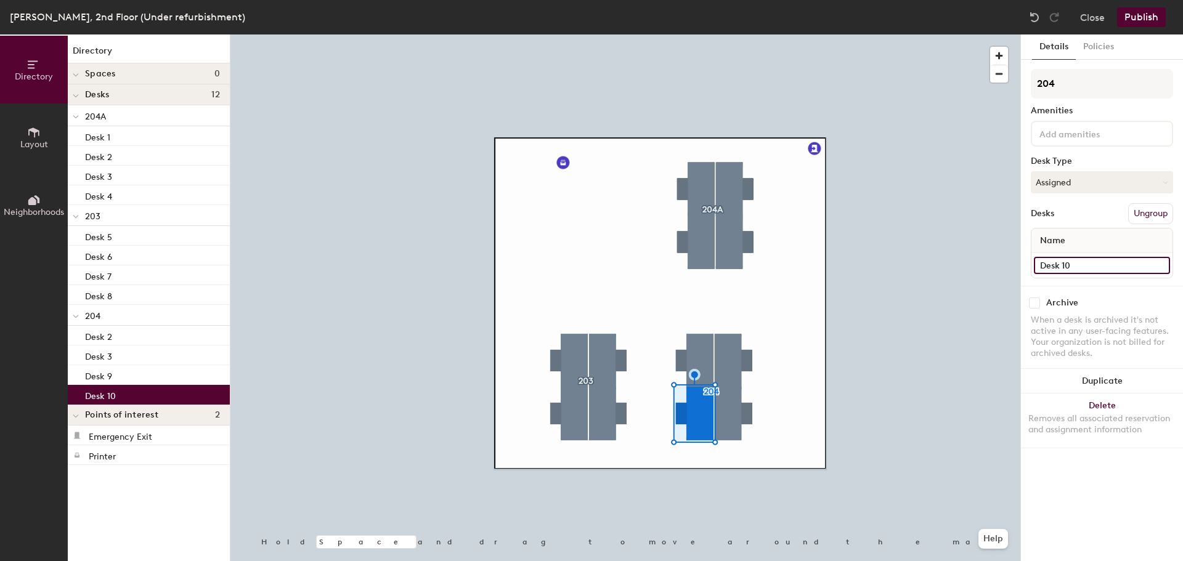
type input "Desk 10"
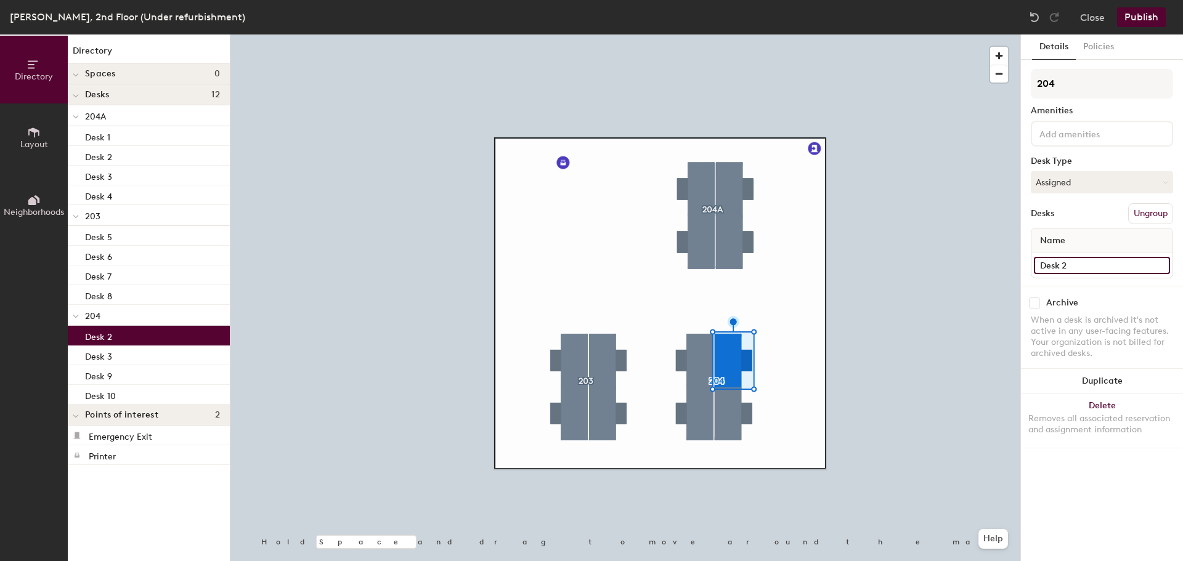
click at [1079, 269] on input "Desk 2" at bounding box center [1102, 265] width 136 height 17
click at [1087, 266] on input "Desk 2" at bounding box center [1102, 265] width 136 height 17
type input "Desk 11"
click at [1076, 265] on input "Desk 3" at bounding box center [1102, 265] width 136 height 17
click at [1083, 267] on input "Desk 3" at bounding box center [1102, 265] width 136 height 17
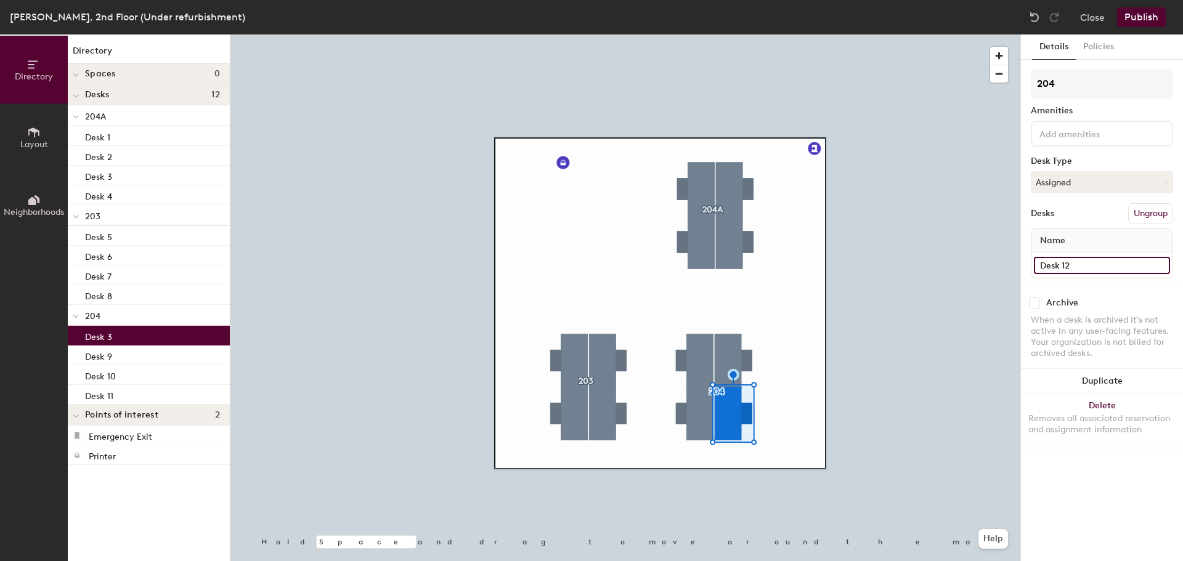
type input "Desk 12"
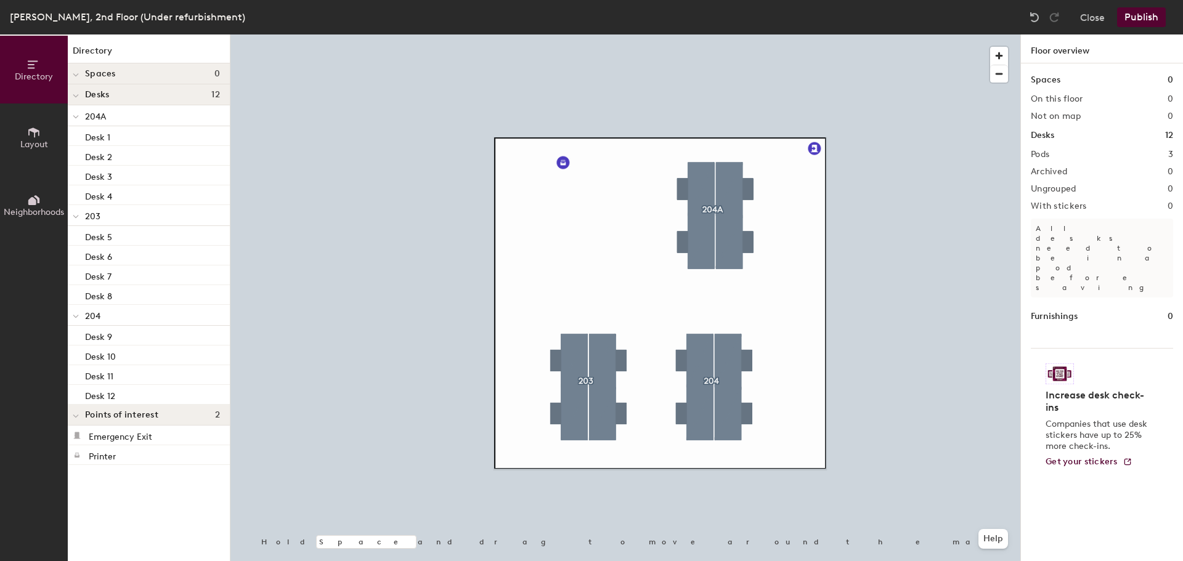
click at [1140, 17] on button "Publish" at bounding box center [1141, 17] width 49 height 20
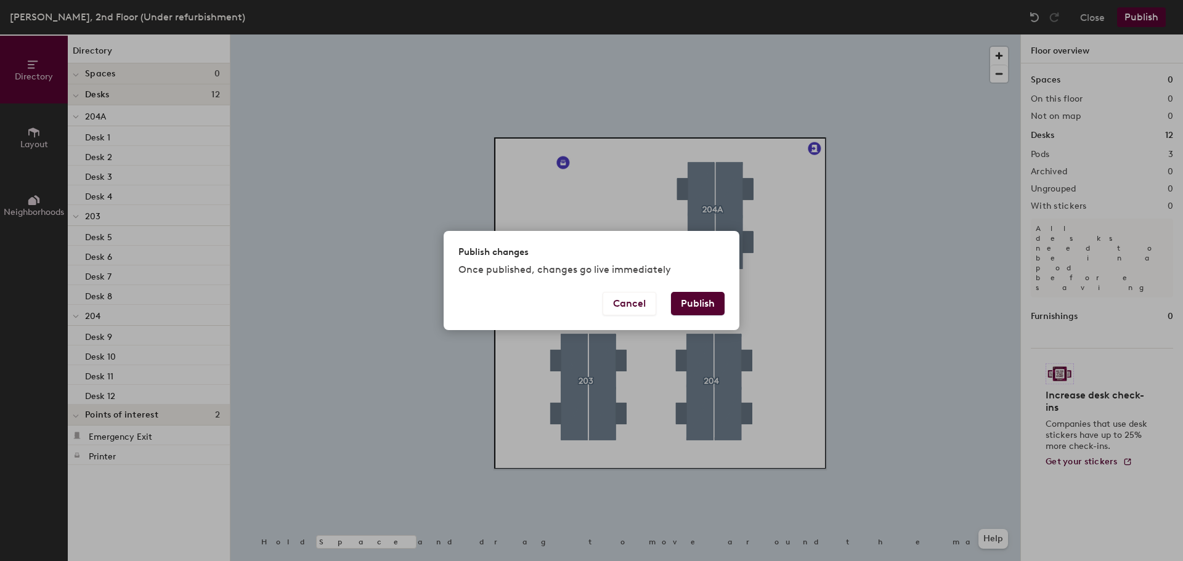
click at [708, 301] on button "Publish" at bounding box center [698, 303] width 54 height 23
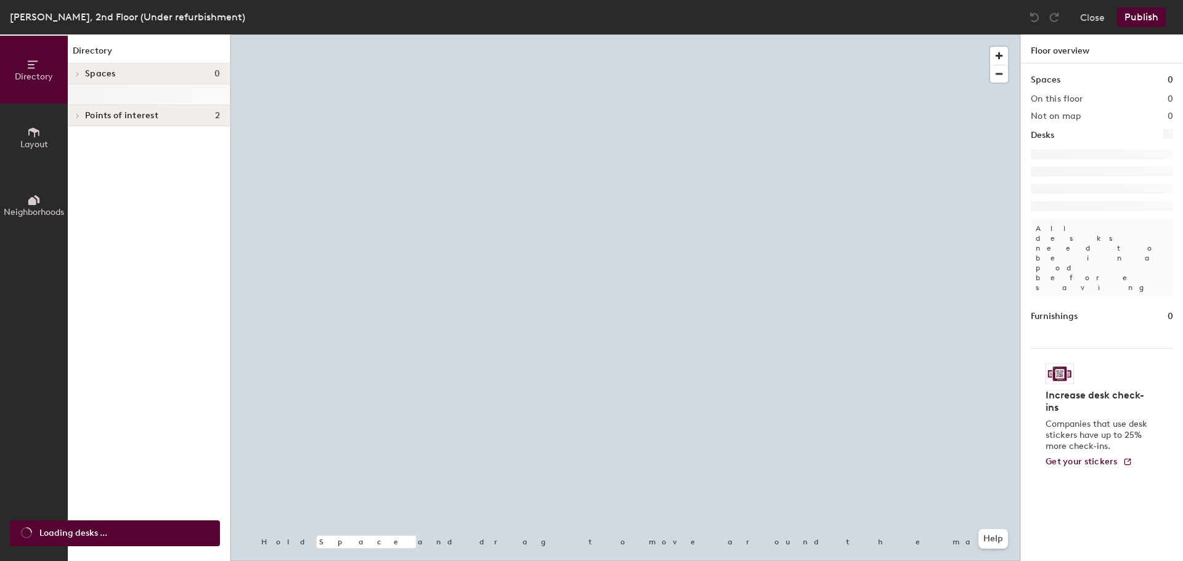
click at [131, 116] on span "Points of interest" at bounding box center [121, 116] width 73 height 10
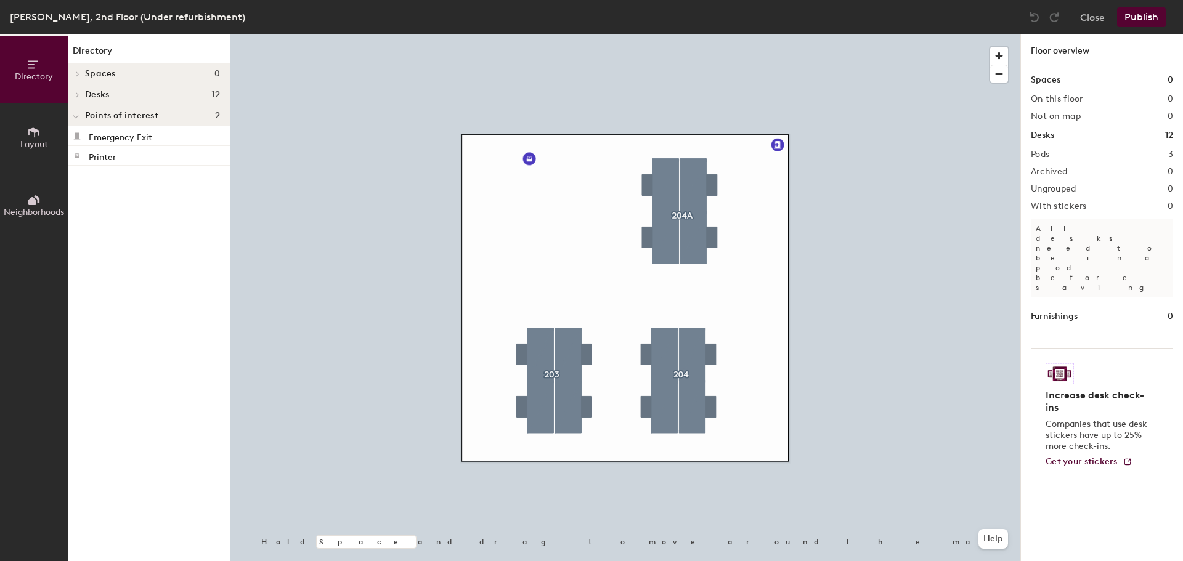
click at [22, 130] on button "Layout" at bounding box center [34, 137] width 68 height 68
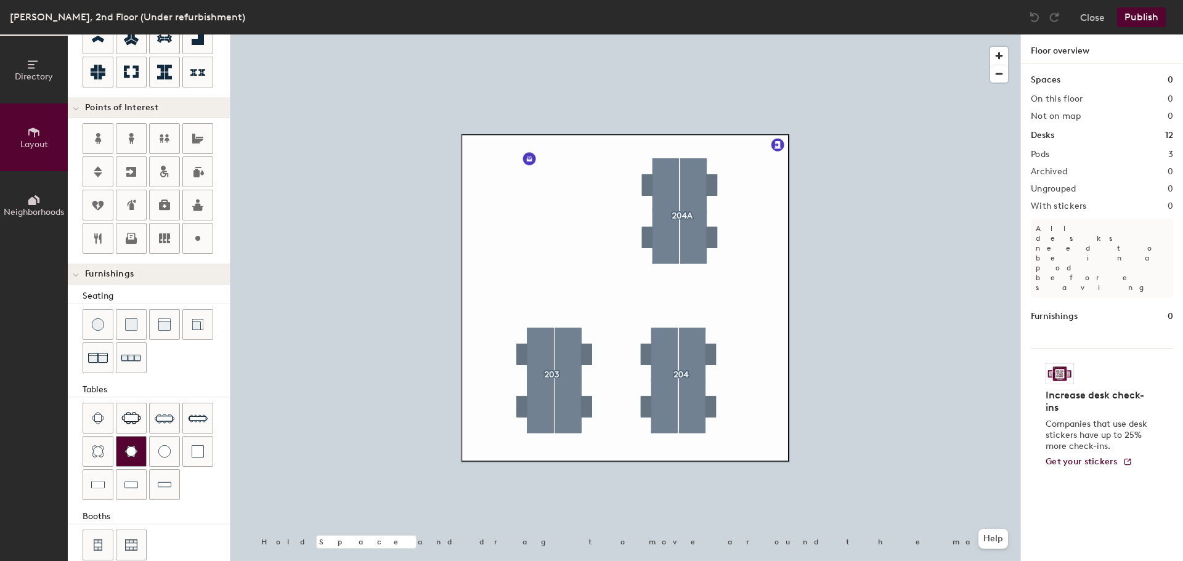
scroll to position [217, 0]
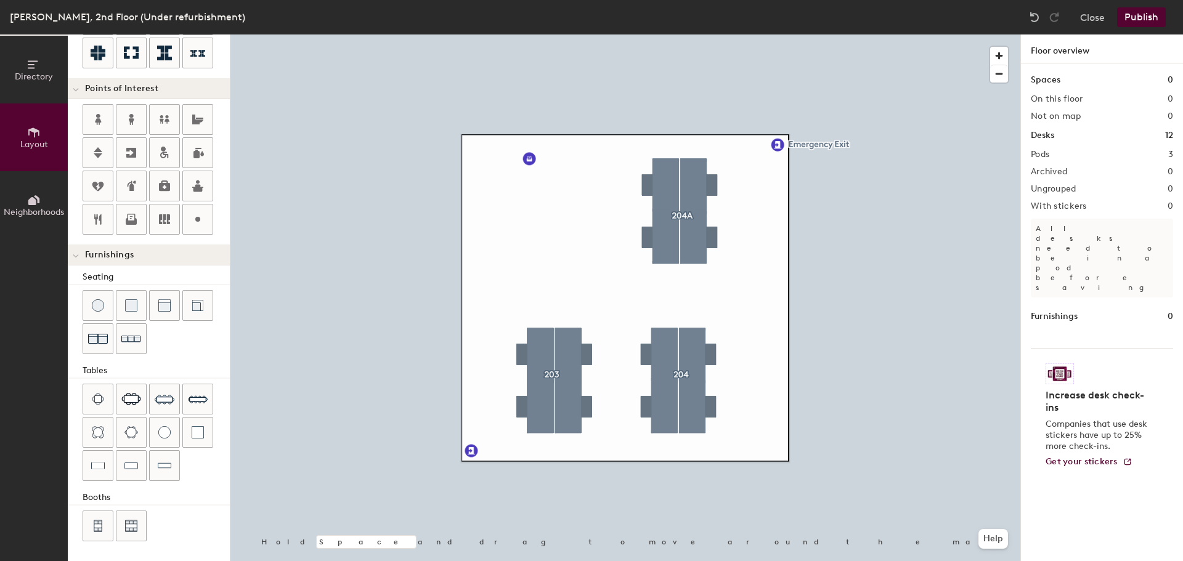
click at [1142, 14] on button "Publish" at bounding box center [1141, 17] width 49 height 20
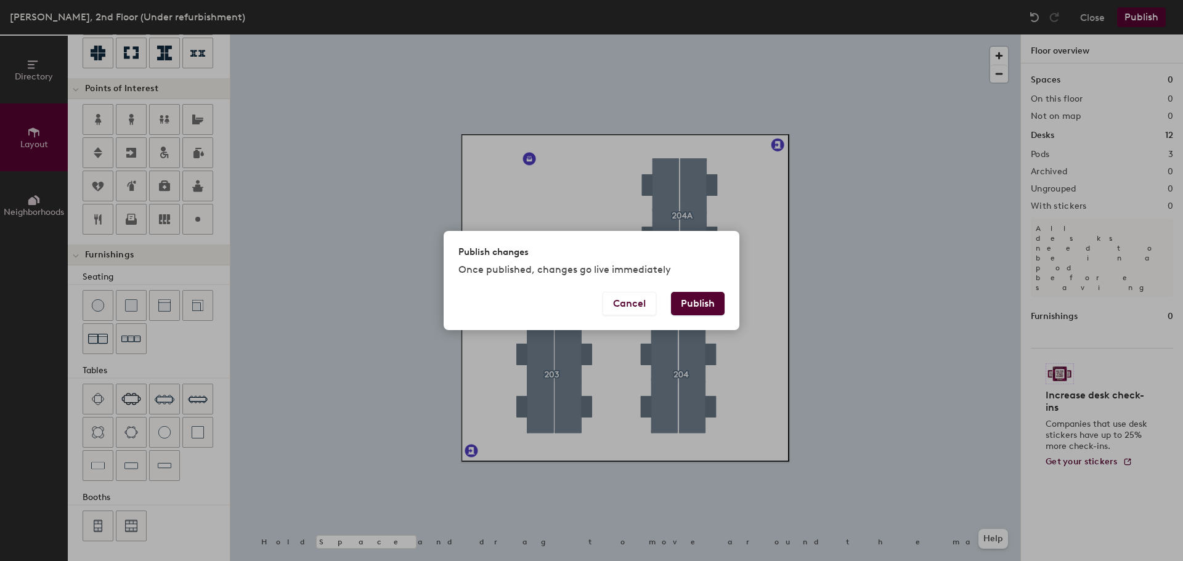
click at [704, 299] on button "Publish" at bounding box center [698, 303] width 54 height 23
type input "20"
